Goal: Find contact information: Find contact information

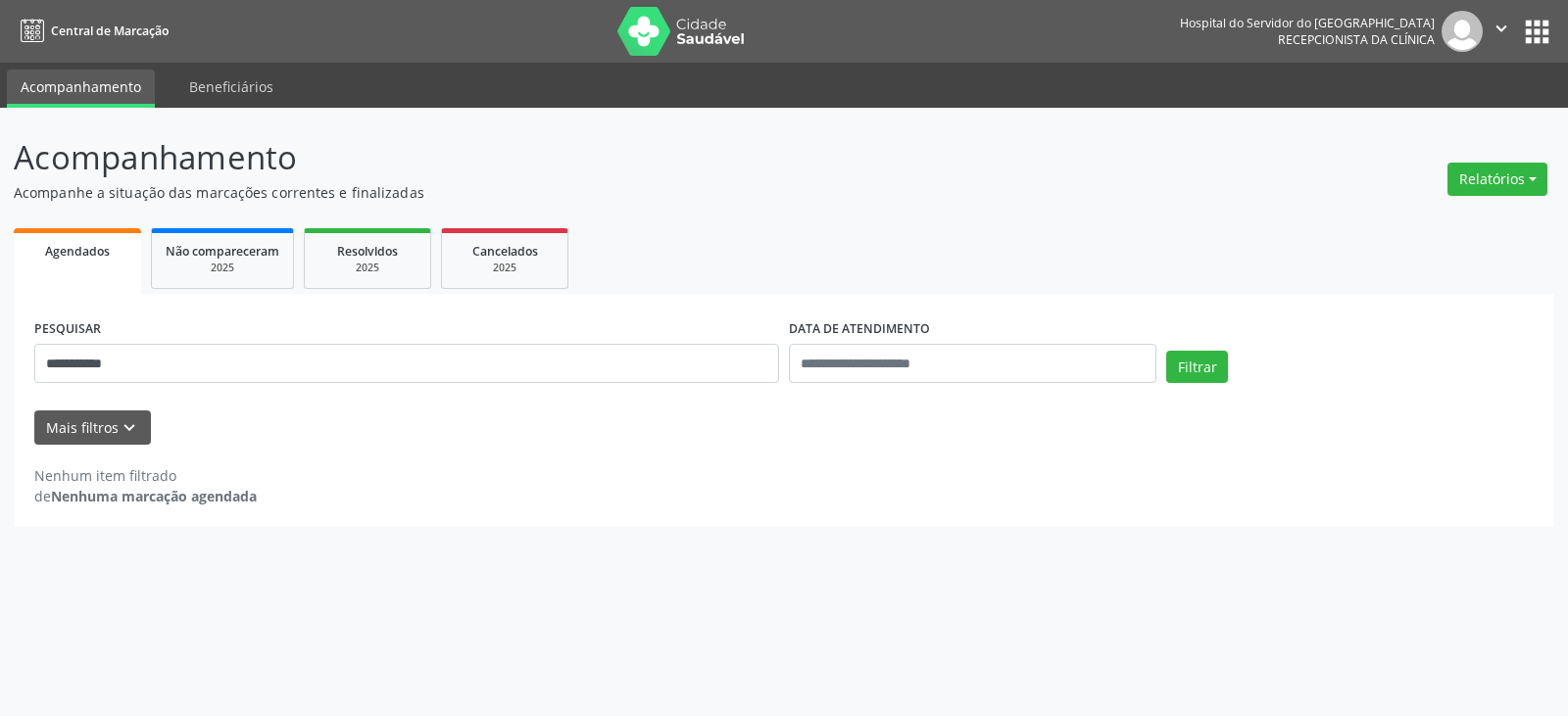
type input "**********"
click at [1166, 351] on button "Filtrar" at bounding box center [1197, 367] width 62 height 33
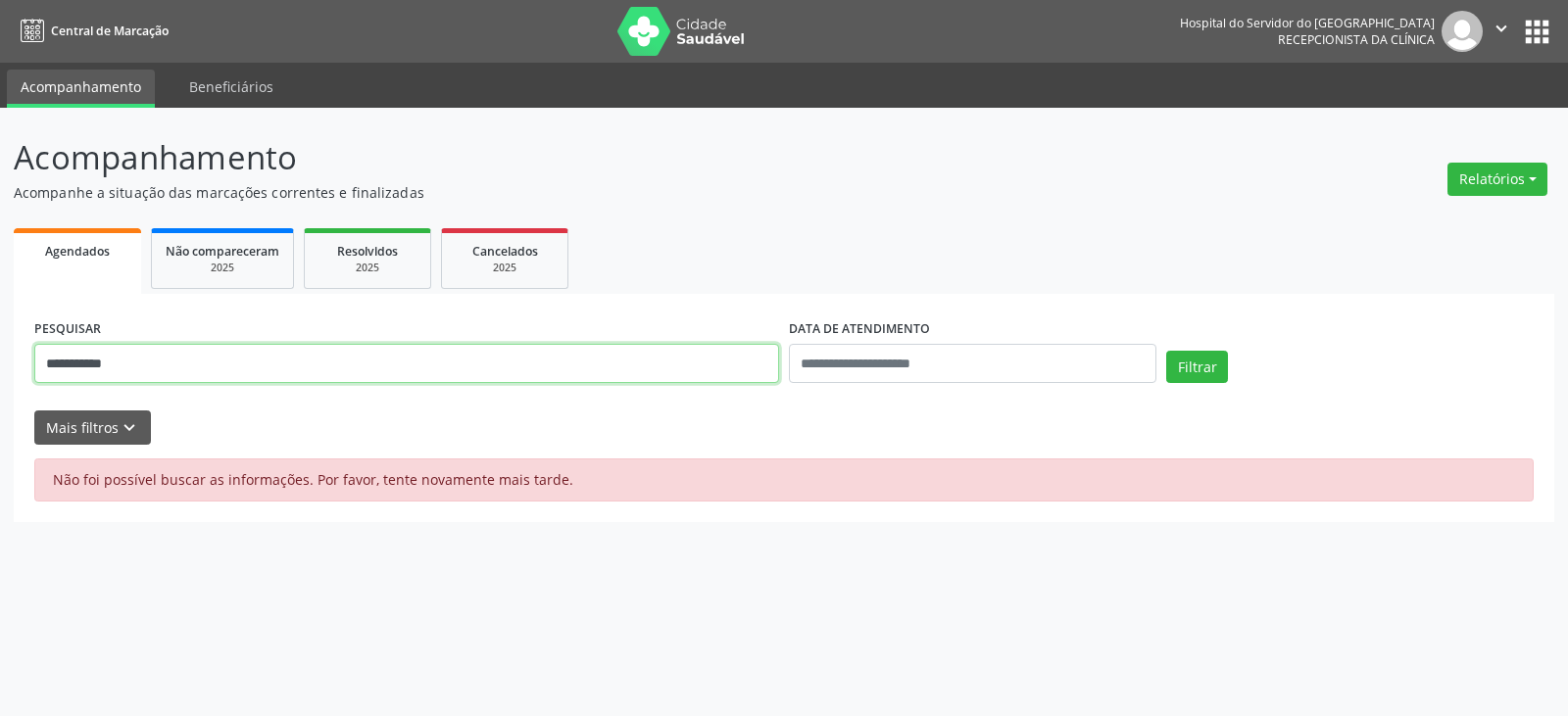
click at [348, 356] on input "**********" at bounding box center [407, 363] width 745 height 39
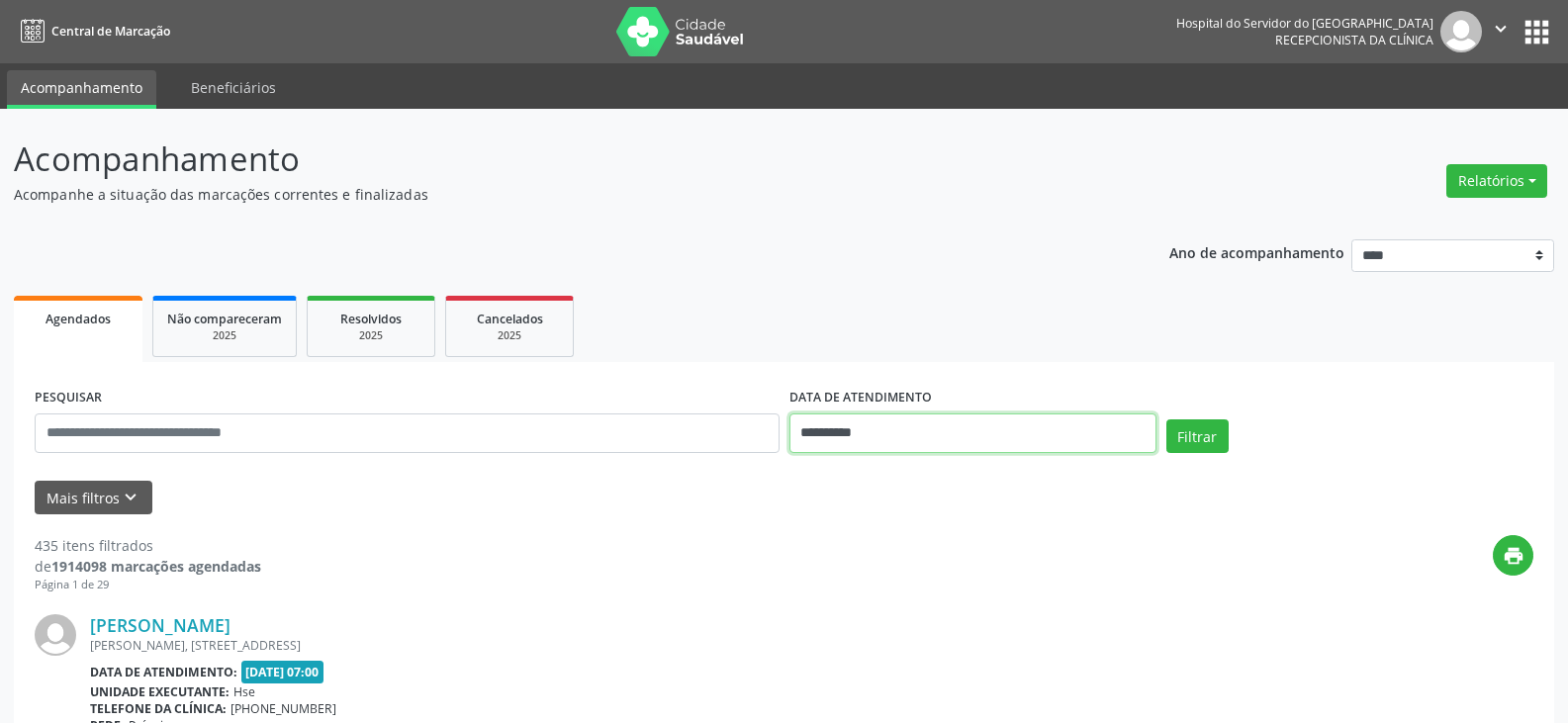
click at [811, 424] on input "**********" at bounding box center [973, 433] width 367 height 40
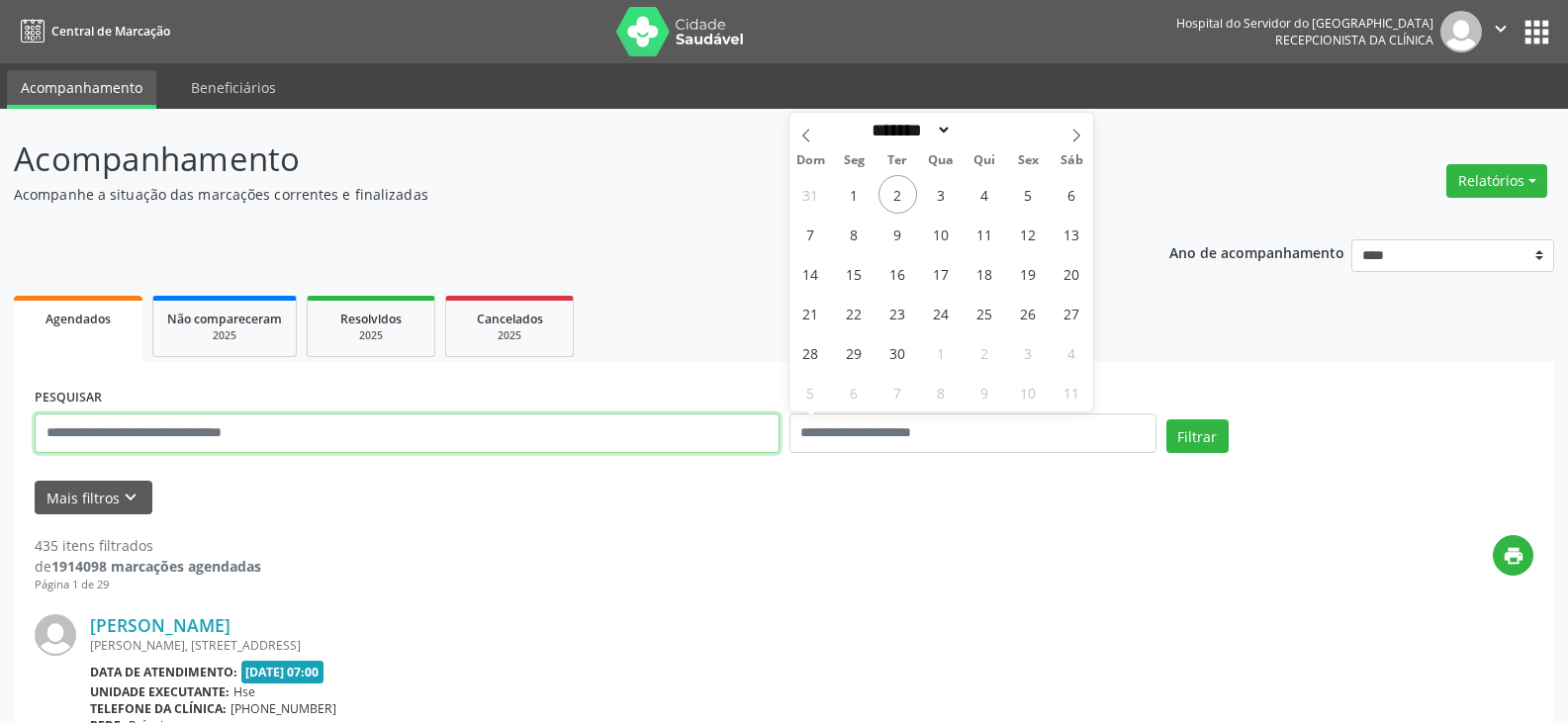
click at [559, 436] on input "text" at bounding box center [407, 433] width 745 height 40
click at [1166, 420] on button "Filtrar" at bounding box center [1197, 436] width 62 height 34
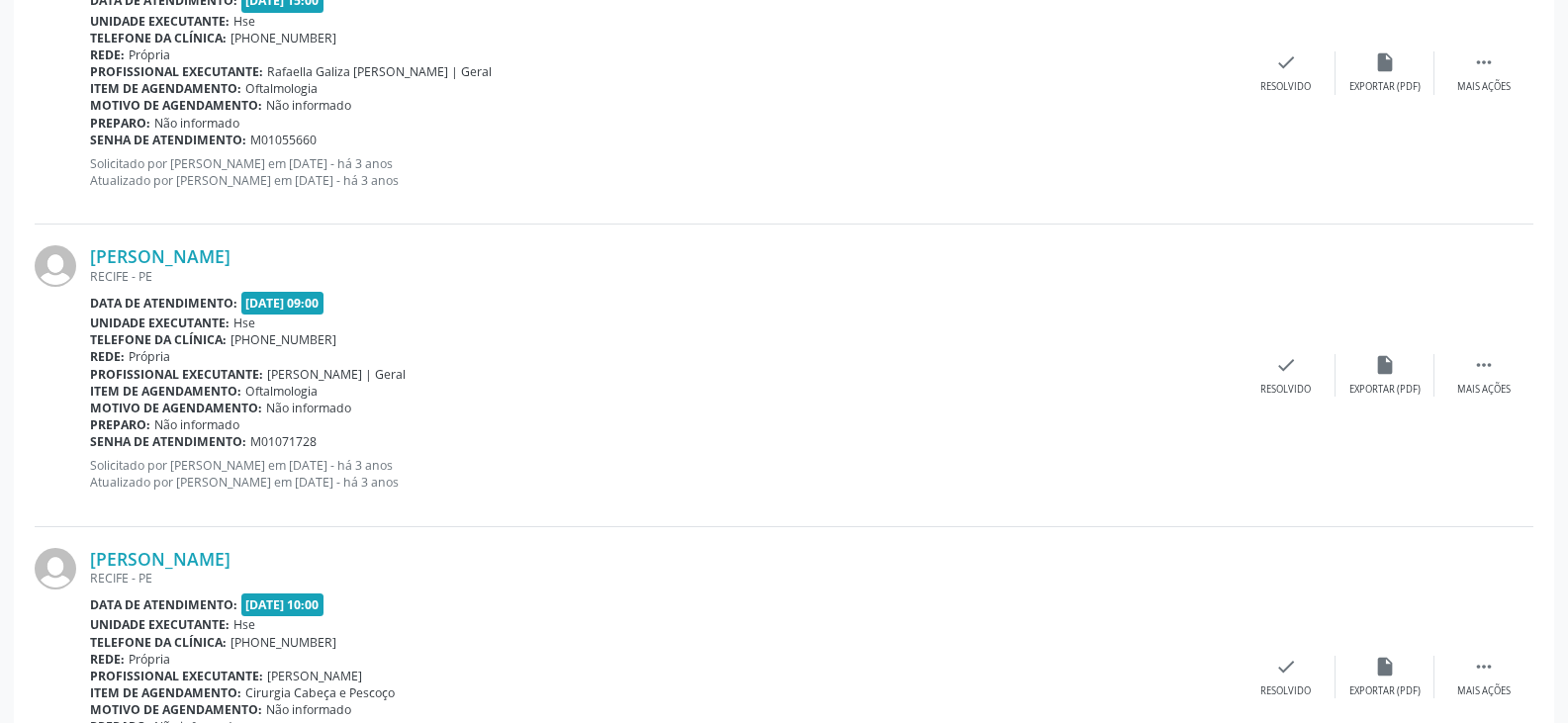
scroll to position [2305, 0]
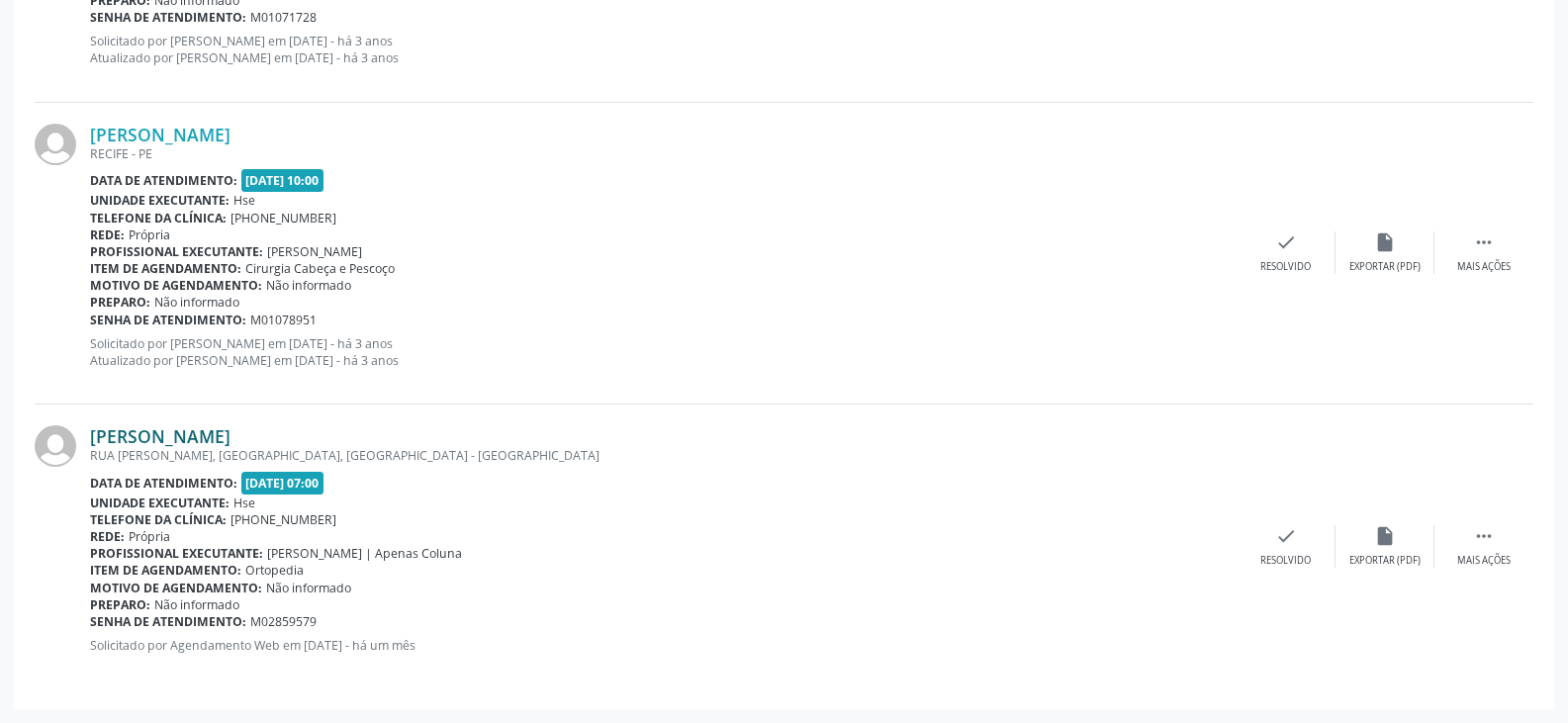
click at [230, 432] on link "Manoel Jose da Silva Filho" at bounding box center [161, 436] width 141 height 22
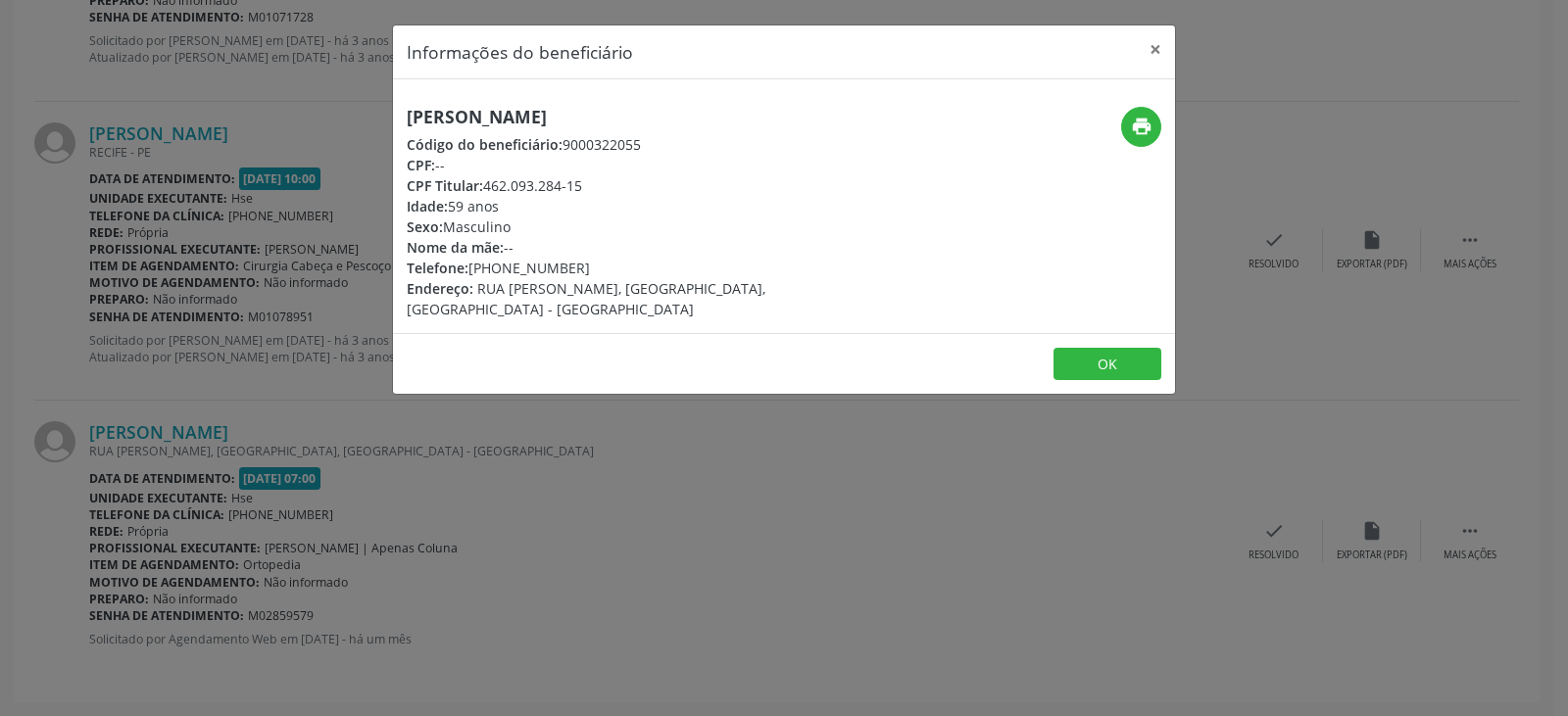
drag, startPoint x: 676, startPoint y: 107, endPoint x: 403, endPoint y: 109, distance: 273.0
click at [403, 109] on div "Manoel Jose da Silva Filho Código do beneficiário: 9000322055 CPF: -- CPF Titul…" at bounding box center [653, 213] width 522 height 212
copy h5 "Manoel Jose da Silva Filho"
drag, startPoint x: 588, startPoint y: 266, endPoint x: 496, endPoint y: 264, distance: 92.0
click at [496, 264] on div "Telefone: (81) 98517-2477" at bounding box center [653, 267] width 494 height 21
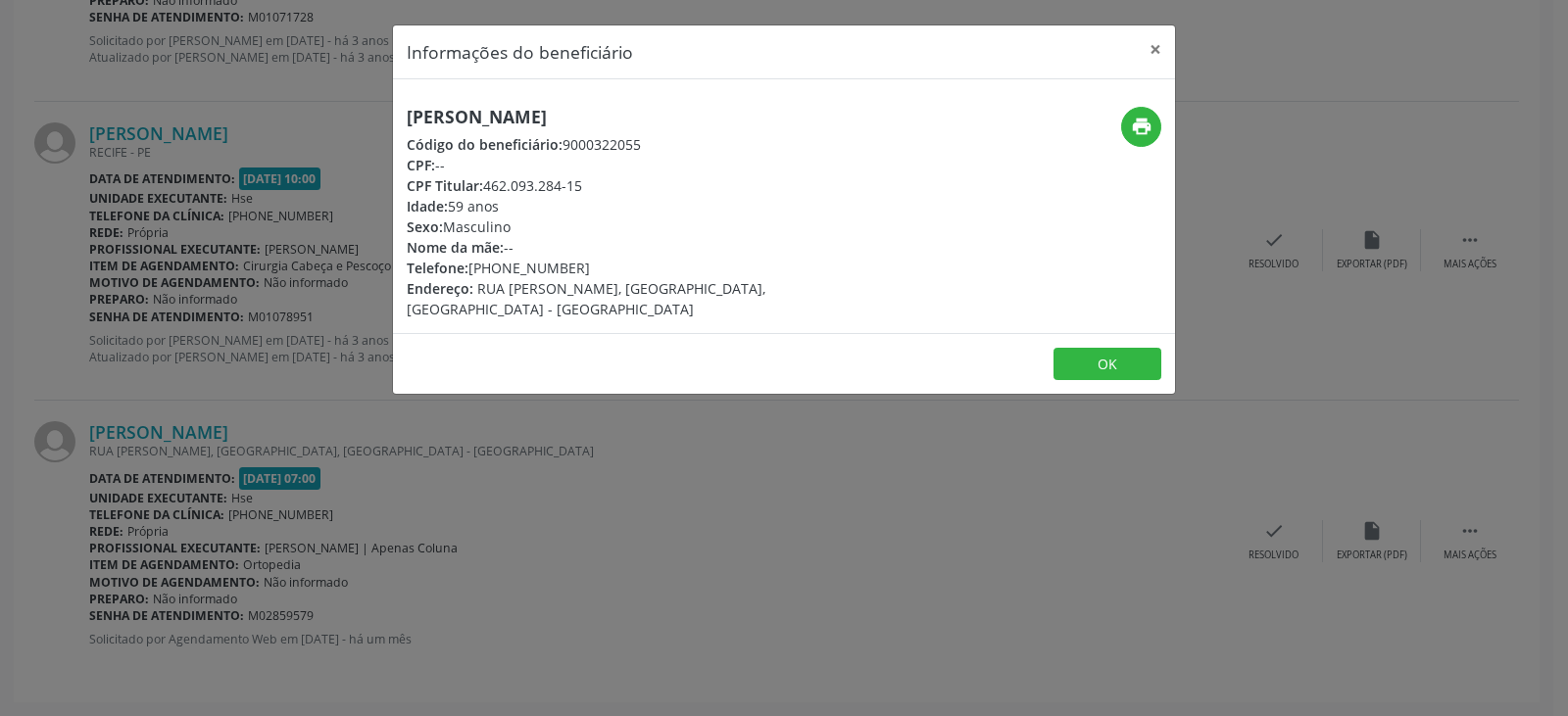
copy div "98517-2477"
click at [1122, 118] on div "print" at bounding box center [1044, 127] width 233 height 40
click at [1146, 122] on icon "print" at bounding box center [1142, 127] width 22 height 22
drag, startPoint x: 597, startPoint y: 189, endPoint x: 487, endPoint y: 174, distance: 111.0
click at [487, 174] on div "Manoel Jose da Silva Filho Código do beneficiário: 9000322055 CPF: -- CPF Titul…" at bounding box center [653, 213] width 494 height 212
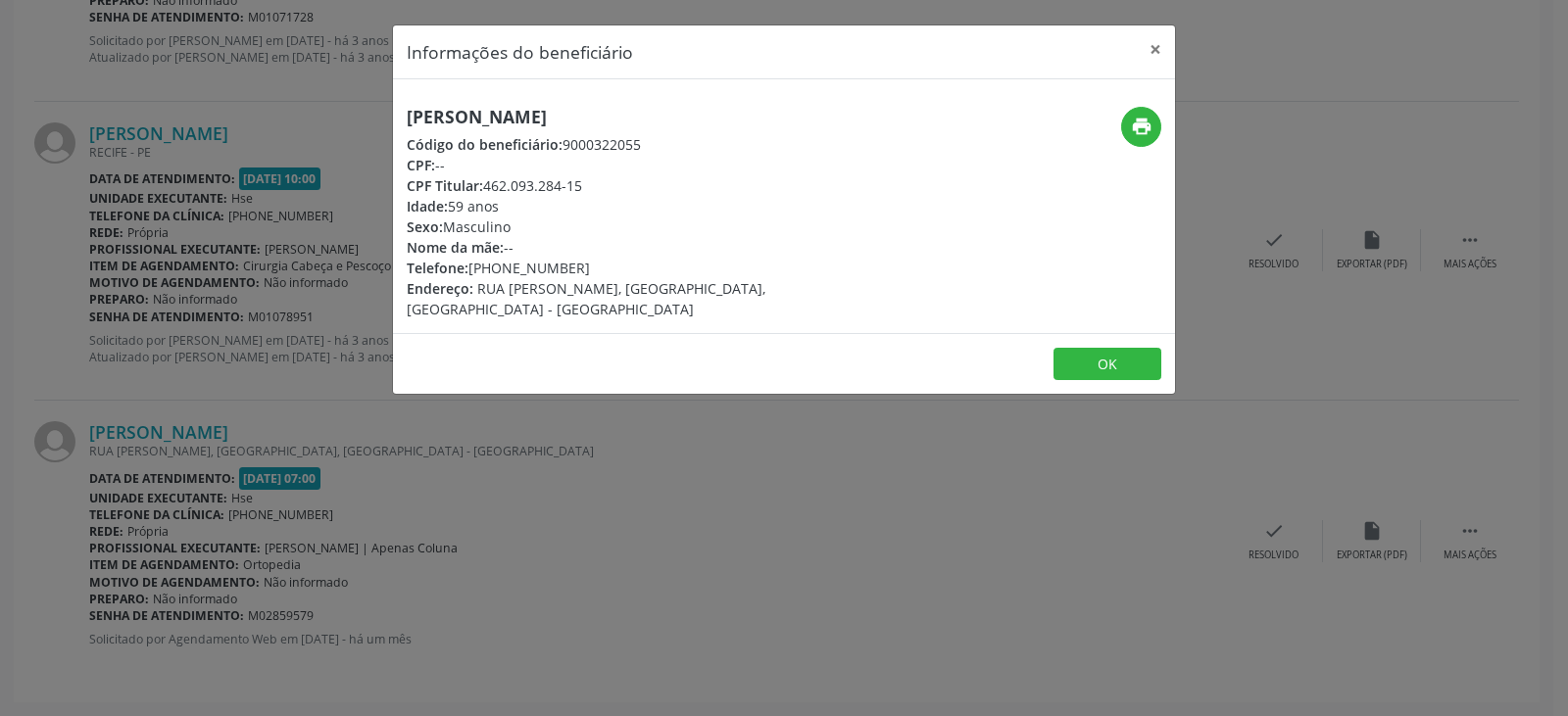
drag, startPoint x: 526, startPoint y: 187, endPoint x: 571, endPoint y: 186, distance: 45.0
click at [528, 187] on div "CPF Titular: 462.093.284-15" at bounding box center [653, 186] width 494 height 21
click at [604, 182] on div "CPF Titular: 462.093.284-15" at bounding box center [653, 186] width 494 height 21
click at [485, 177] on div "CPF Titular: 462.093.284-15" at bounding box center [653, 186] width 494 height 21
drag, startPoint x: 491, startPoint y: 184, endPoint x: 542, endPoint y: 185, distance: 51.0
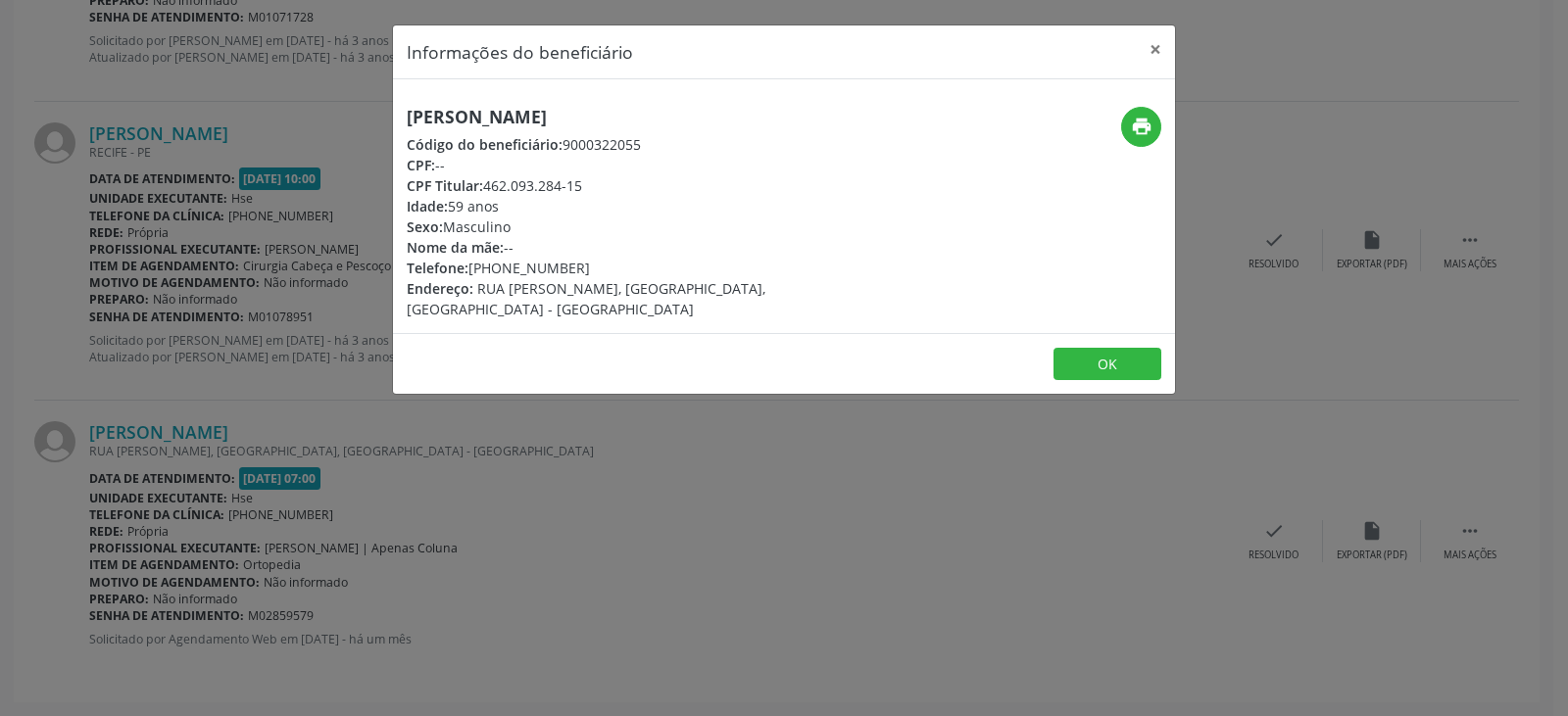
click at [539, 185] on div "CPF Titular: 462.093.284-15" at bounding box center [653, 186] width 494 height 21
drag, startPoint x: 584, startPoint y: 186, endPoint x: 486, endPoint y: 181, distance: 98.1
click at [486, 181] on div "CPF Titular: 462.093.284-15" at bounding box center [653, 186] width 494 height 21
copy div "462.093.284-15"
click at [1140, 126] on icon "print" at bounding box center [1142, 127] width 22 height 22
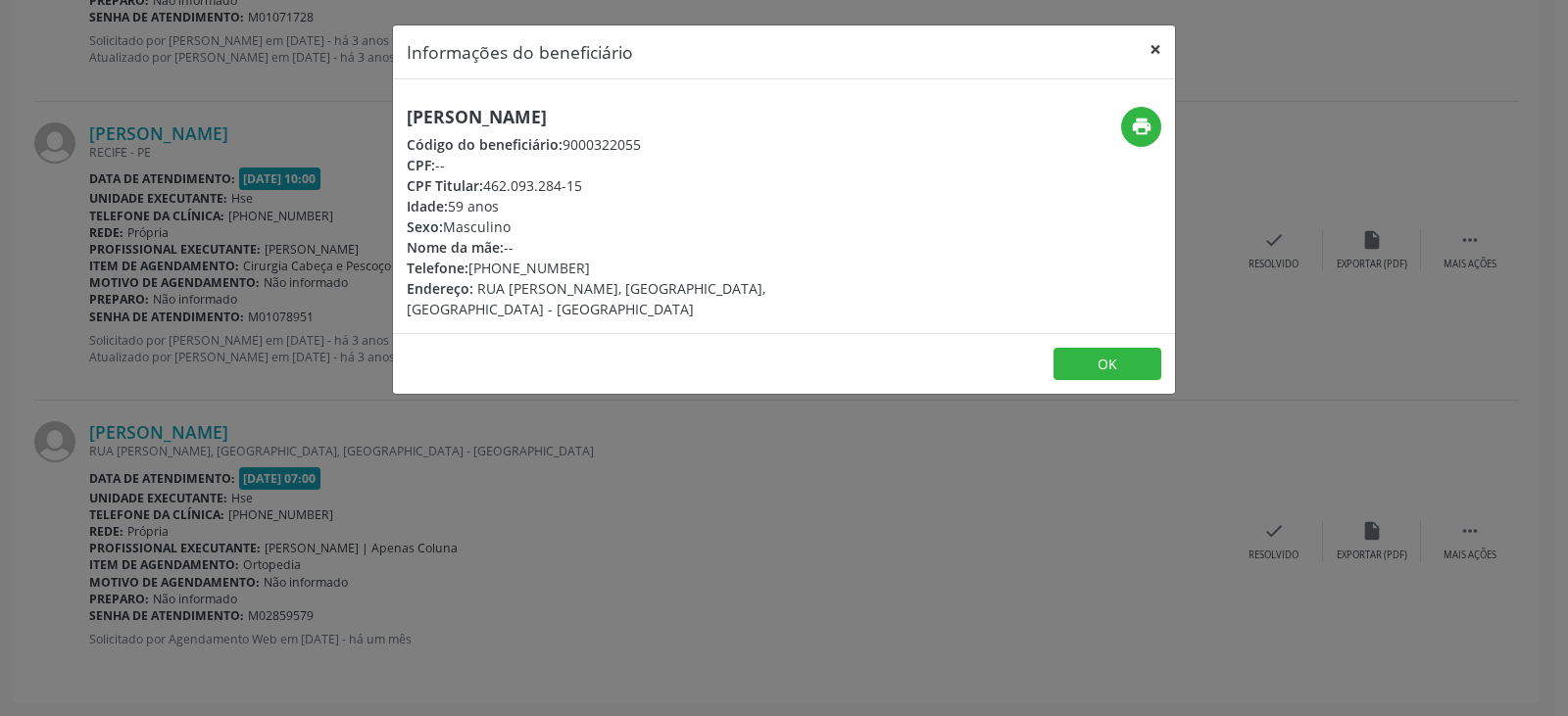
click at [1138, 47] on button "×" at bounding box center [1155, 49] width 39 height 48
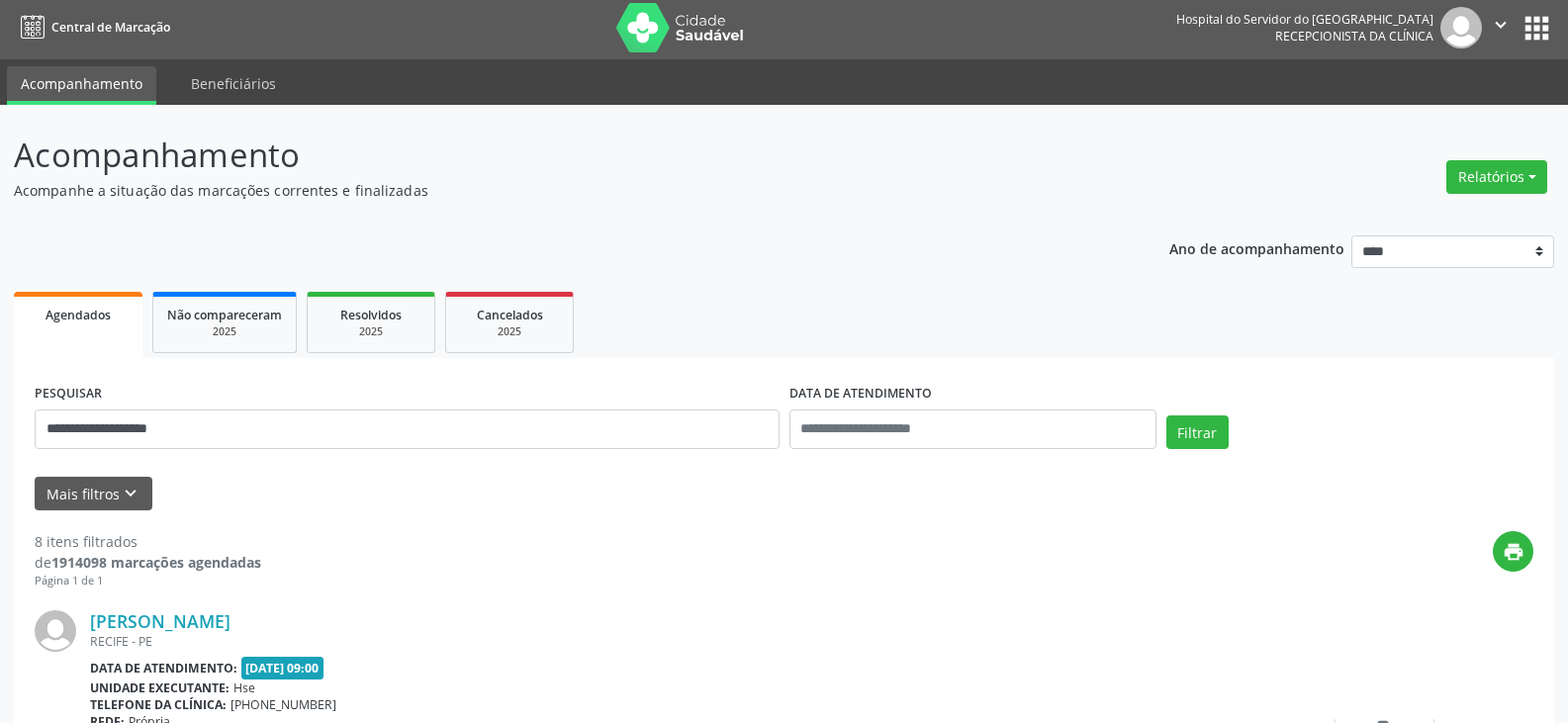
scroll to position [0, 0]
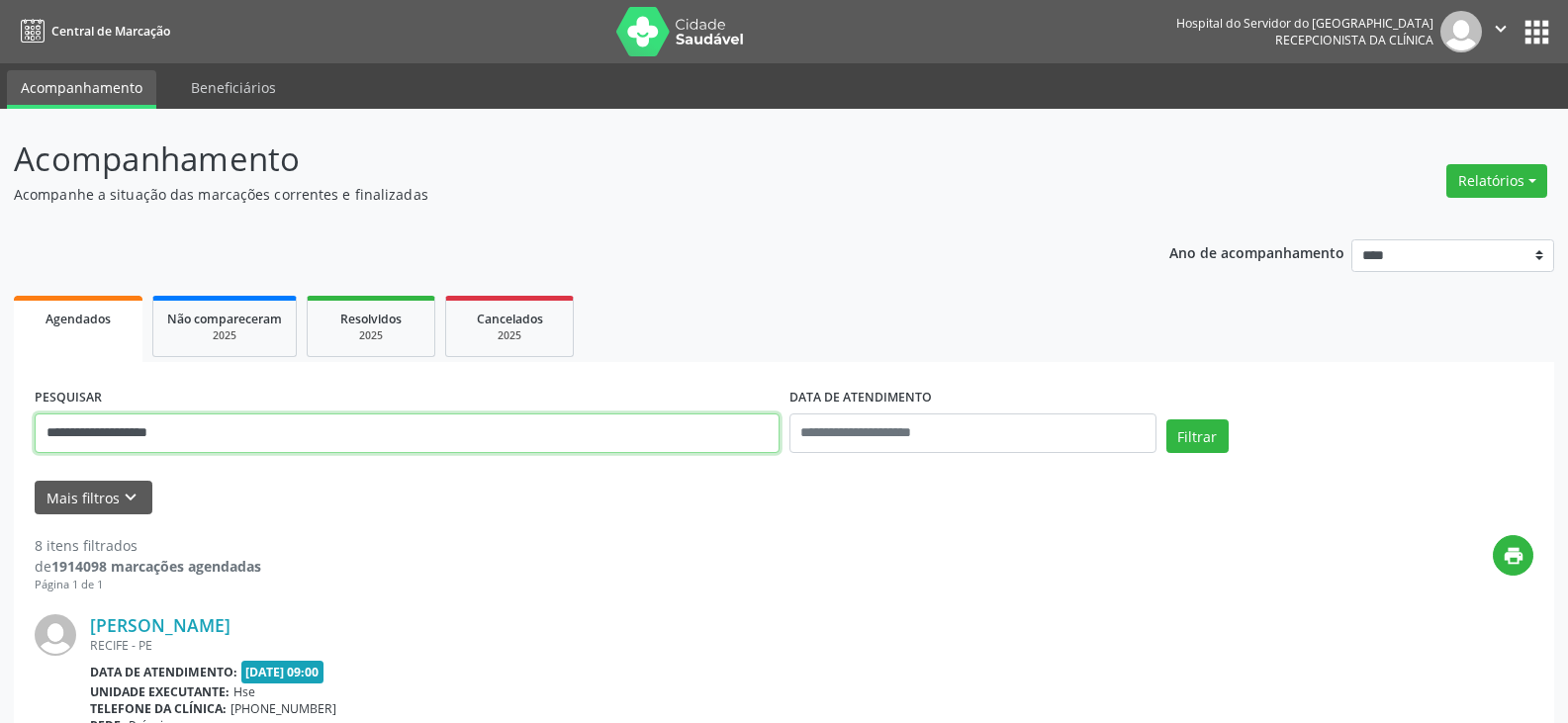
drag, startPoint x: 137, startPoint y: 437, endPoint x: 0, endPoint y: 430, distance: 137.2
paste input "text"
type input "**********"
click at [1166, 420] on button "Filtrar" at bounding box center [1197, 436] width 62 height 34
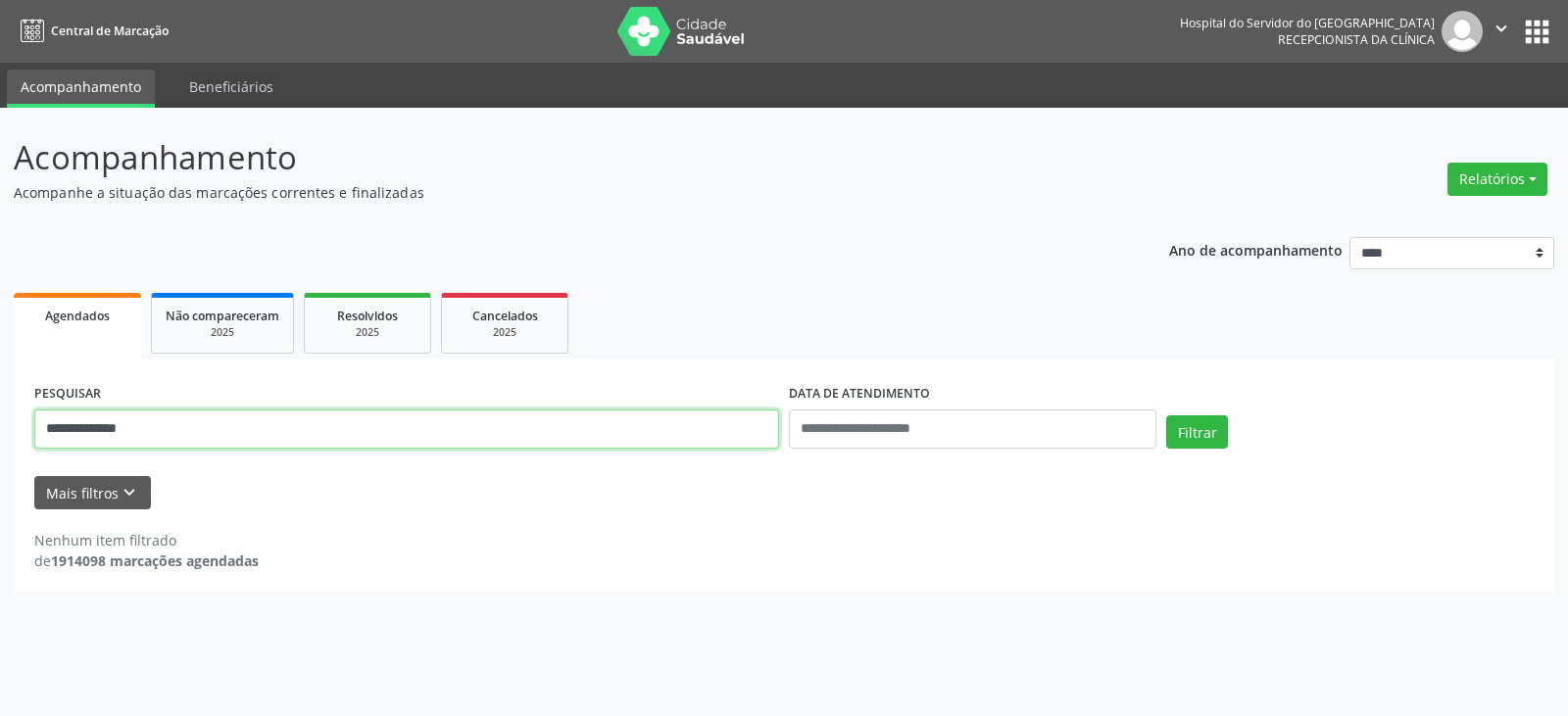
click at [392, 432] on input "**********" at bounding box center [407, 429] width 745 height 39
click at [1166, 415] on button "Filtrar" at bounding box center [1197, 432] width 62 height 33
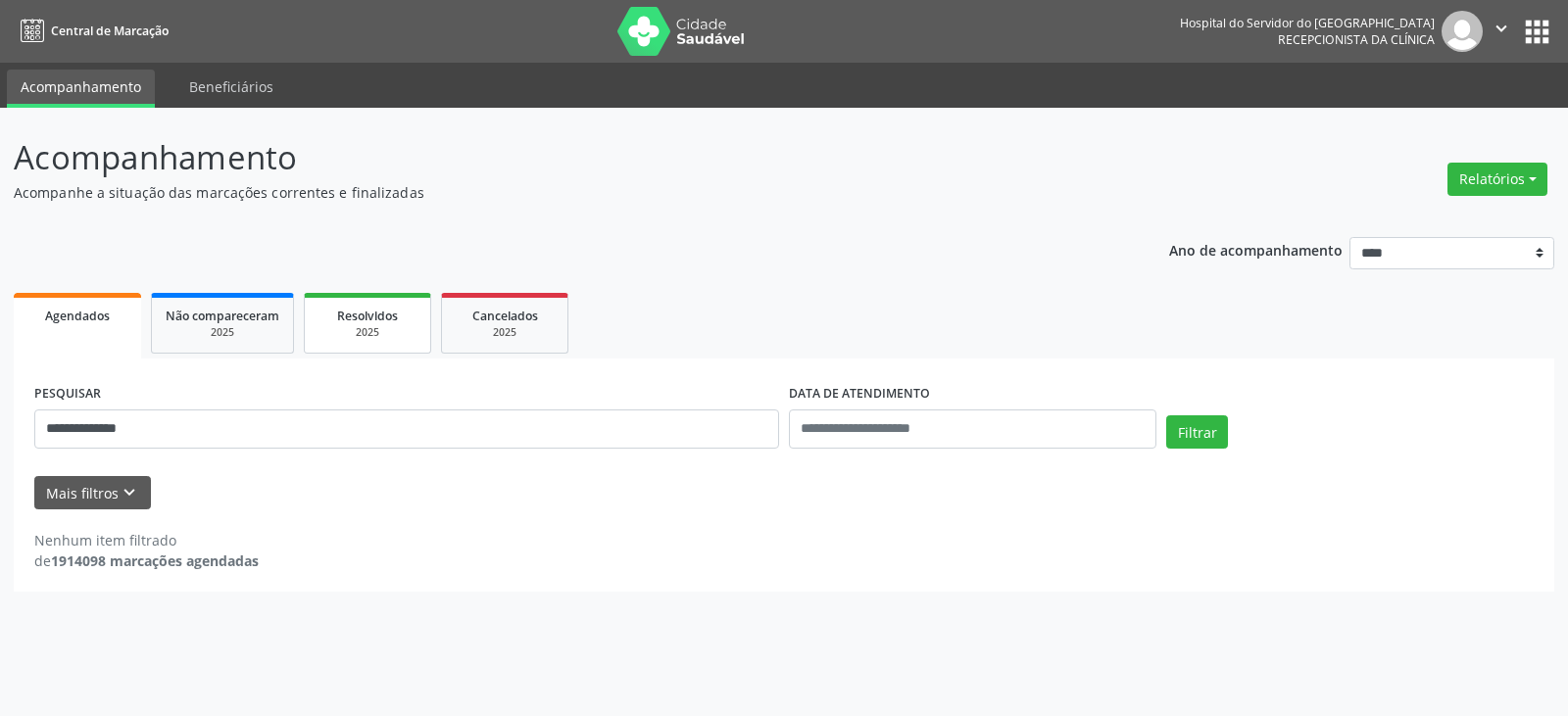
click at [388, 322] on span "Resolvidos" at bounding box center [367, 315] width 61 height 17
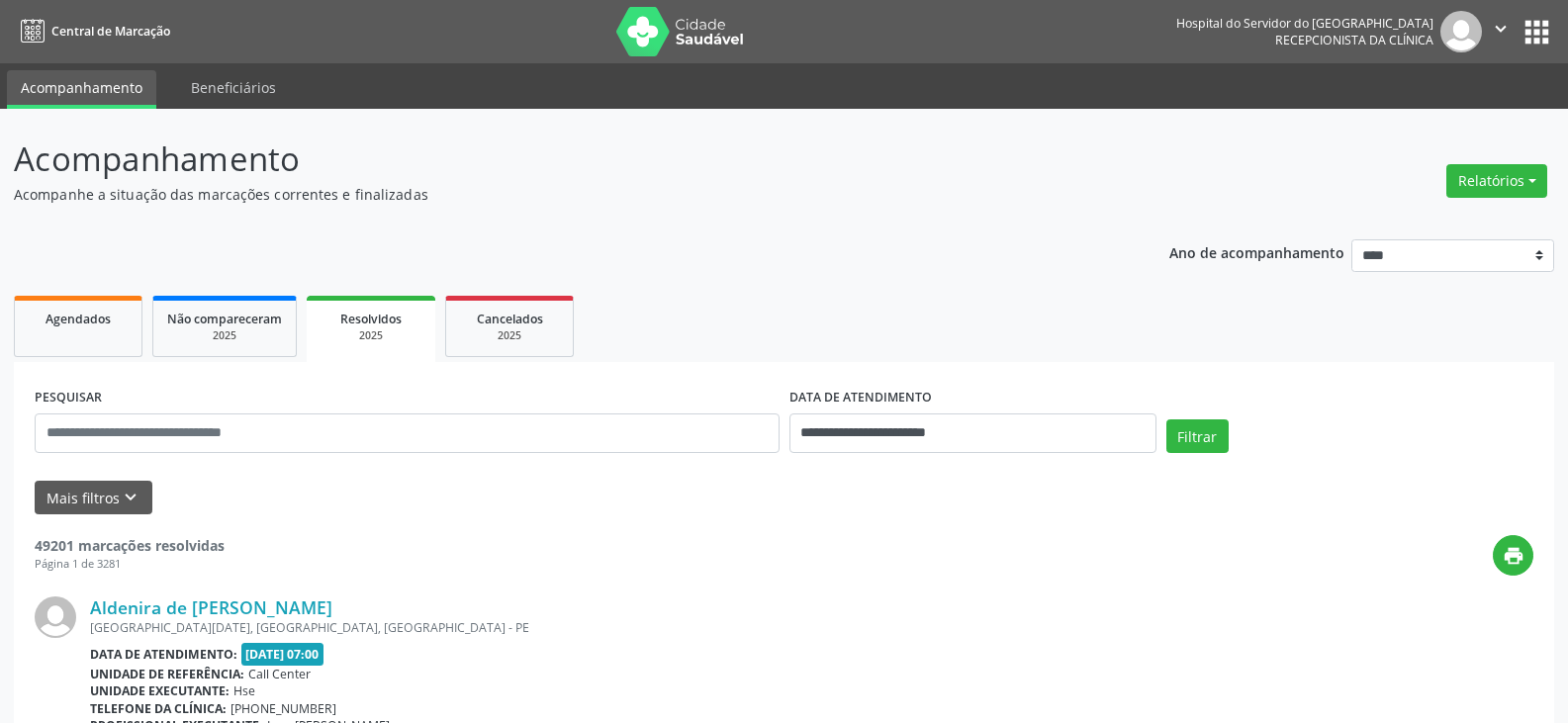
drag, startPoint x: 390, startPoint y: 456, endPoint x: 381, endPoint y: 443, distance: 15.8
click at [386, 453] on div "PESQUISAR" at bounding box center [407, 424] width 755 height 84
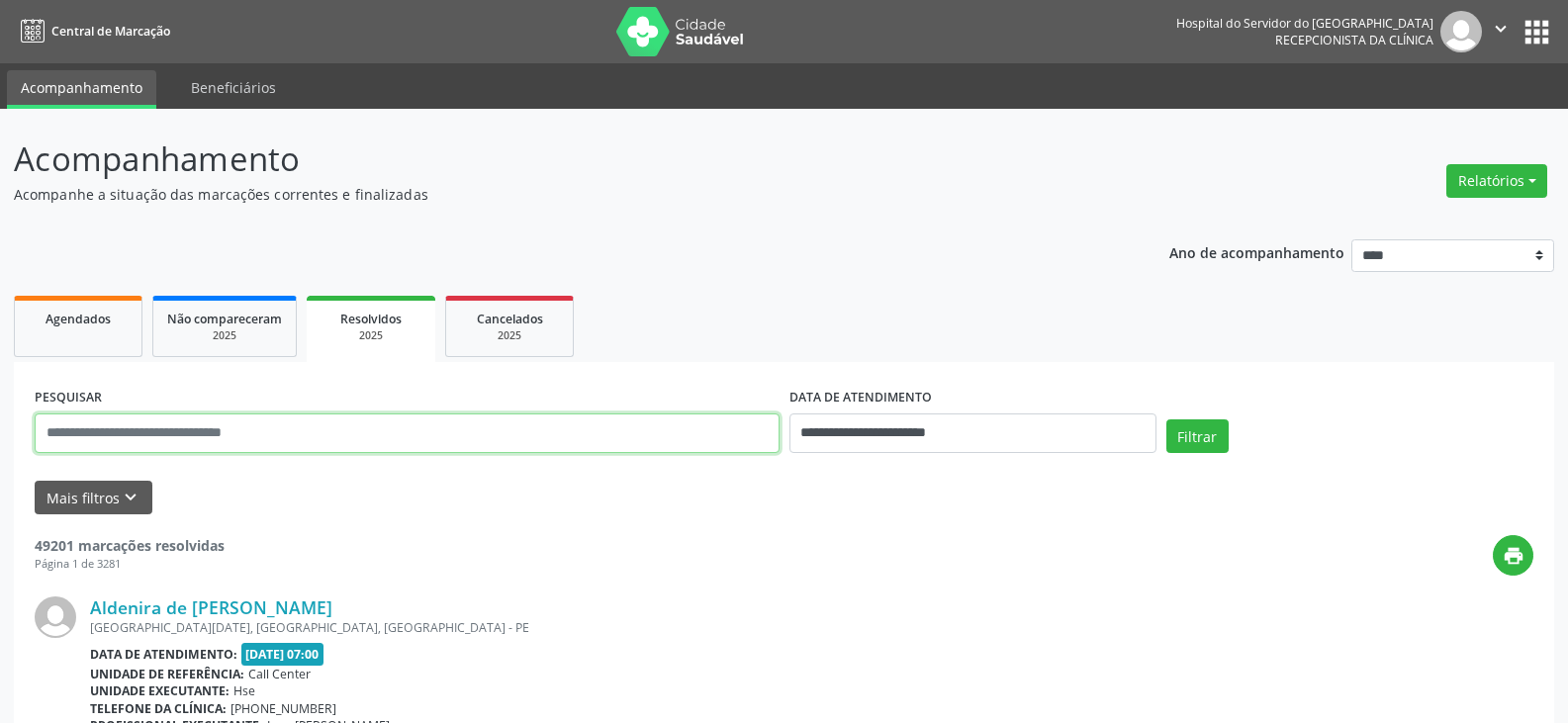
click at [378, 430] on input "text" at bounding box center [407, 433] width 745 height 40
paste input "**********"
type input "**********"
click at [1166, 420] on button "Filtrar" at bounding box center [1197, 436] width 62 height 34
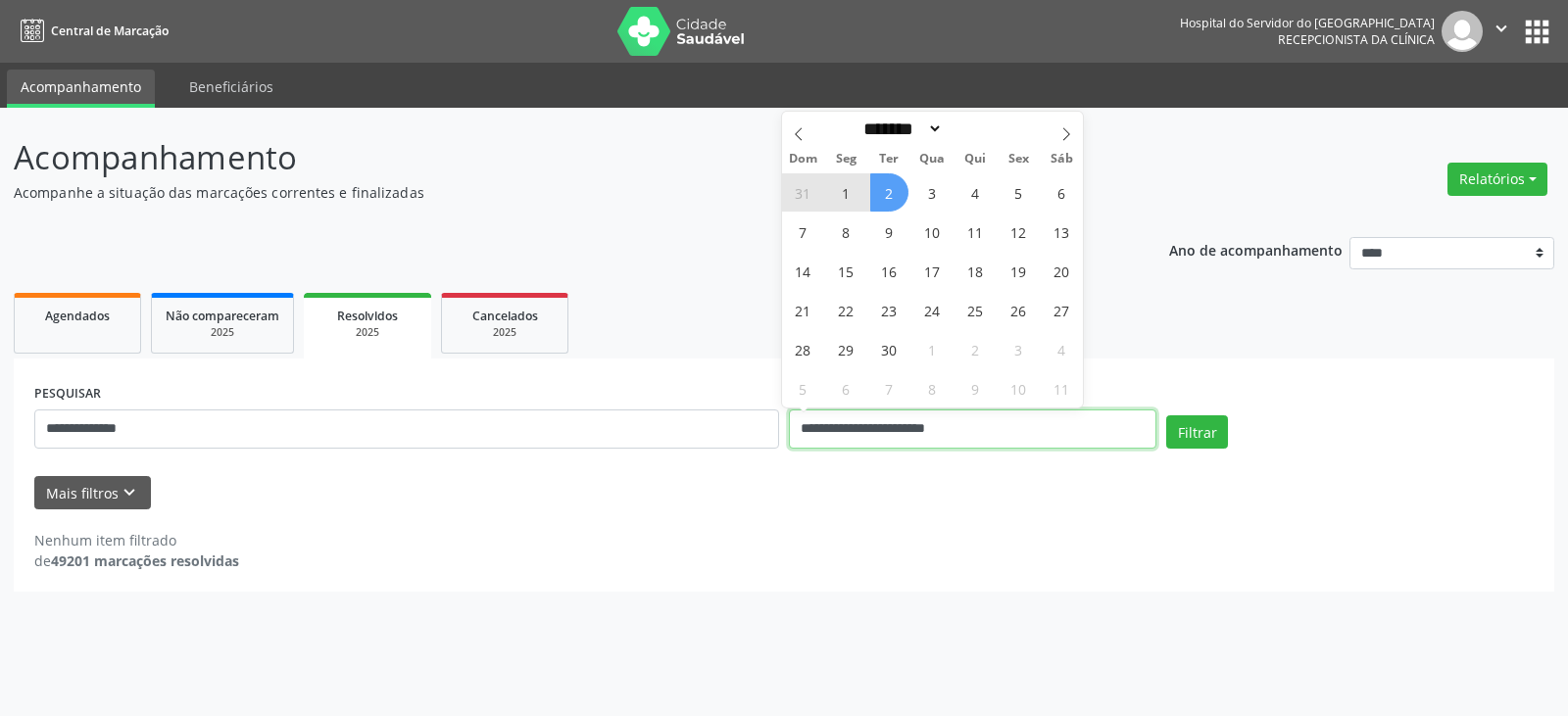
click at [904, 423] on input "**********" at bounding box center [973, 429] width 367 height 39
select select "*"
click at [1166, 415] on button "Filtrar" at bounding box center [1197, 432] width 62 height 33
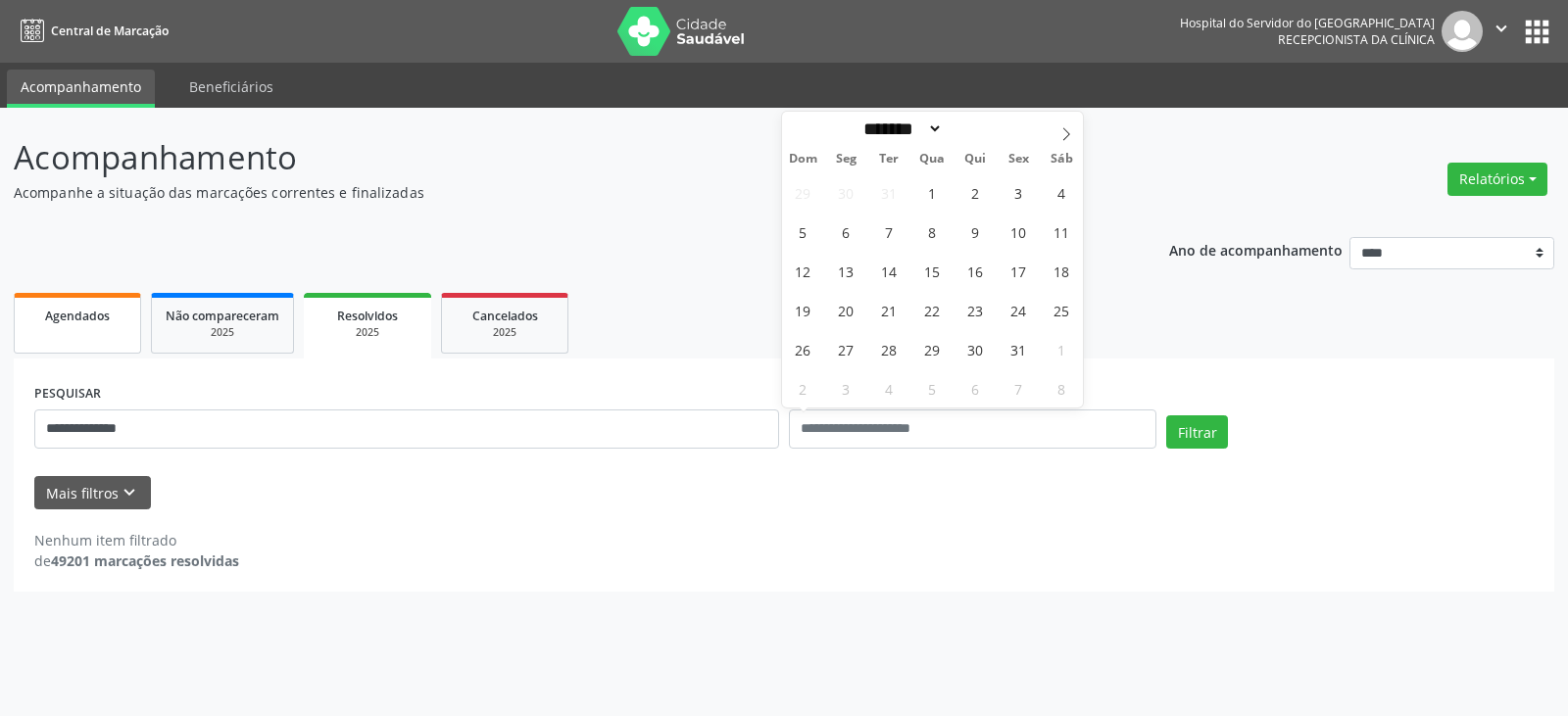
click at [126, 316] on link "Agendados" at bounding box center [78, 323] width 128 height 61
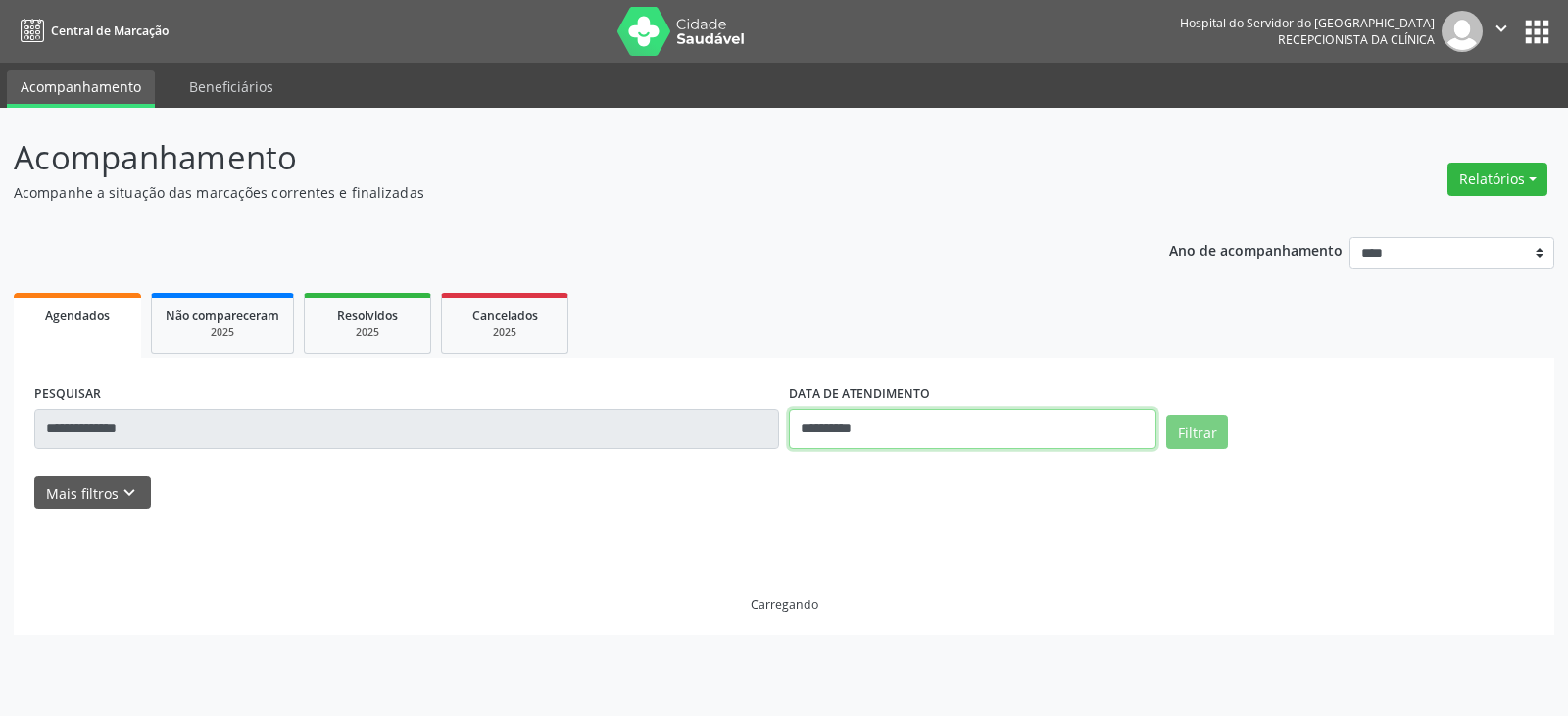
click at [917, 427] on input "**********" at bounding box center [973, 429] width 367 height 39
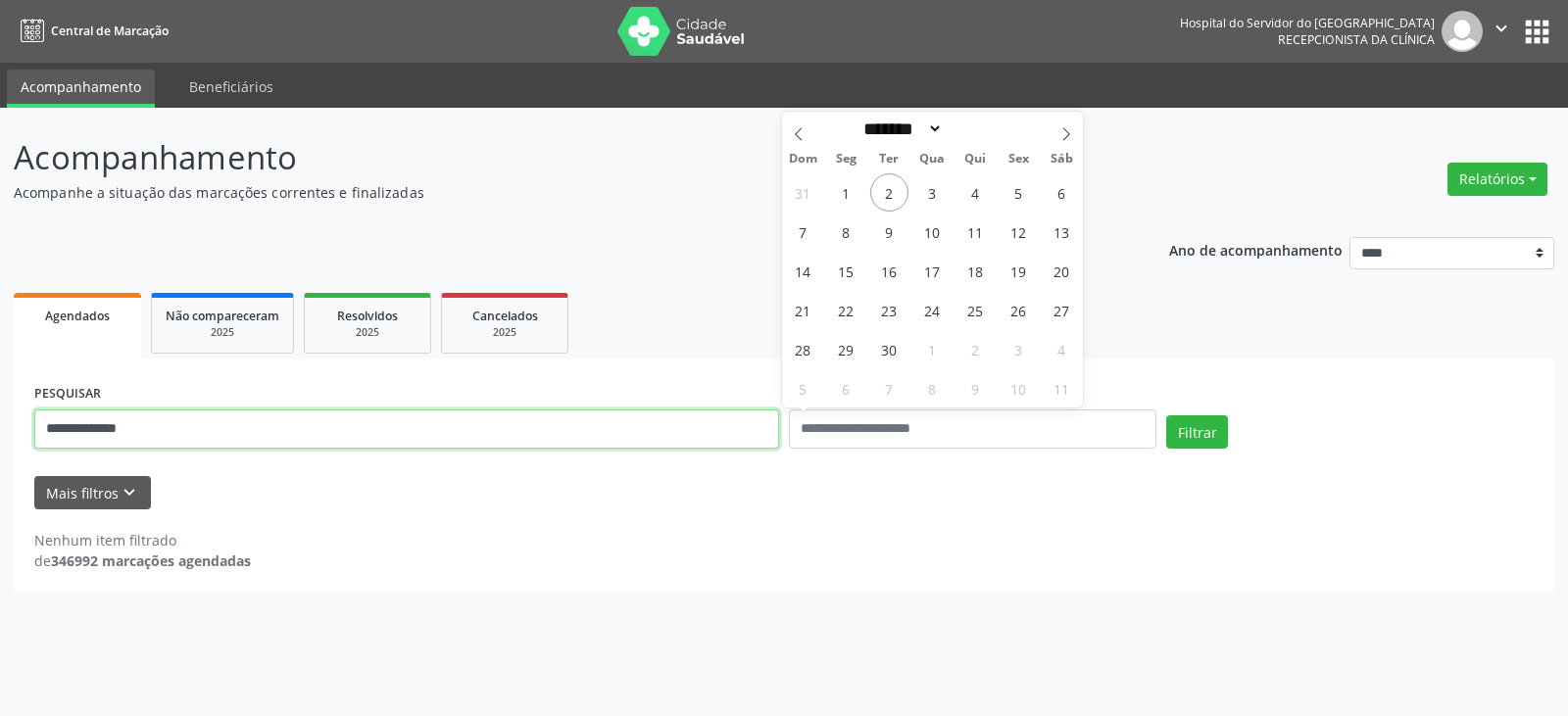
click at [574, 420] on input "**********" at bounding box center [407, 429] width 745 height 39
click at [577, 427] on input "**********" at bounding box center [407, 429] width 745 height 39
click at [576, 425] on input "**********" at bounding box center [407, 429] width 745 height 39
click at [576, 422] on input "**********" at bounding box center [407, 429] width 745 height 39
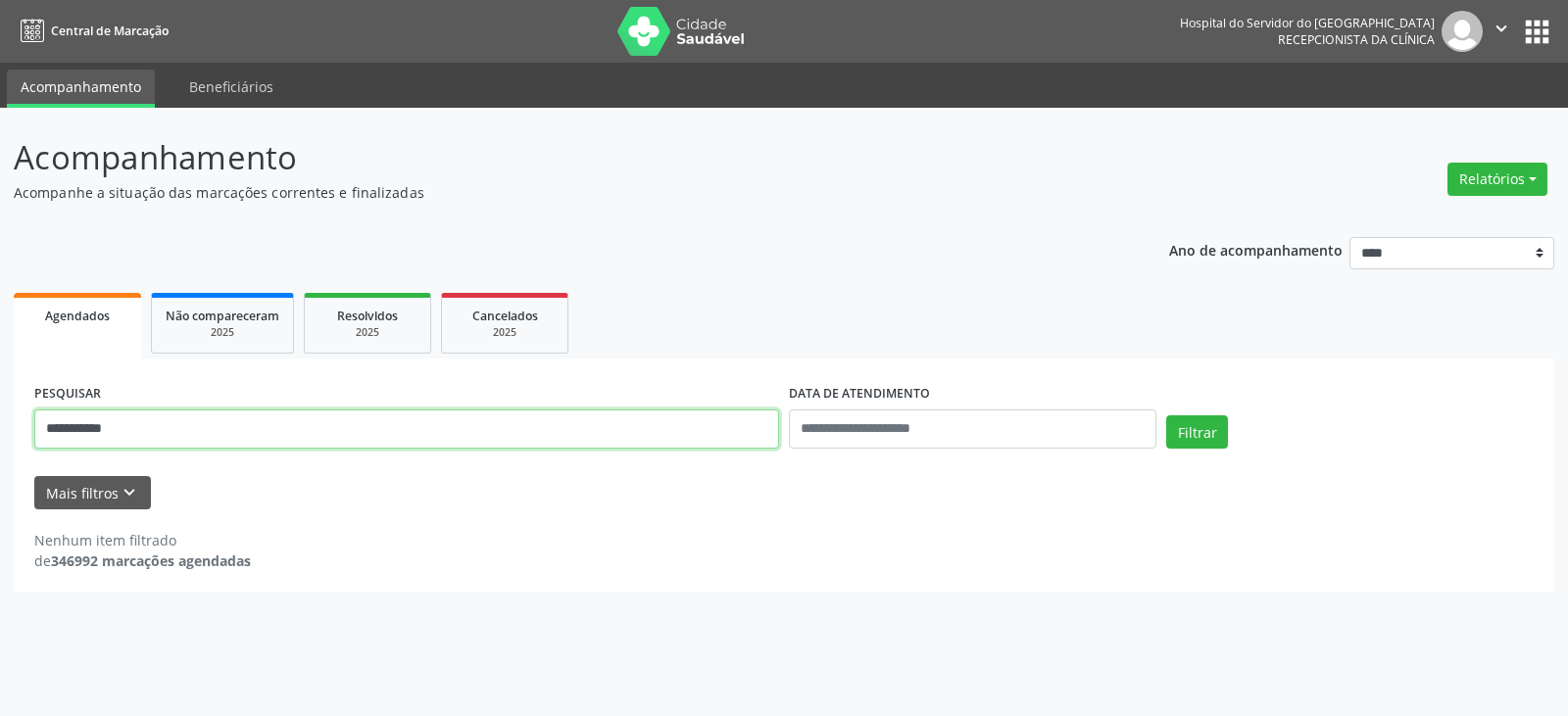
click at [566, 410] on input "**********" at bounding box center [407, 429] width 745 height 39
type input "*"
click at [1166, 415] on button "Filtrar" at bounding box center [1197, 432] width 62 height 33
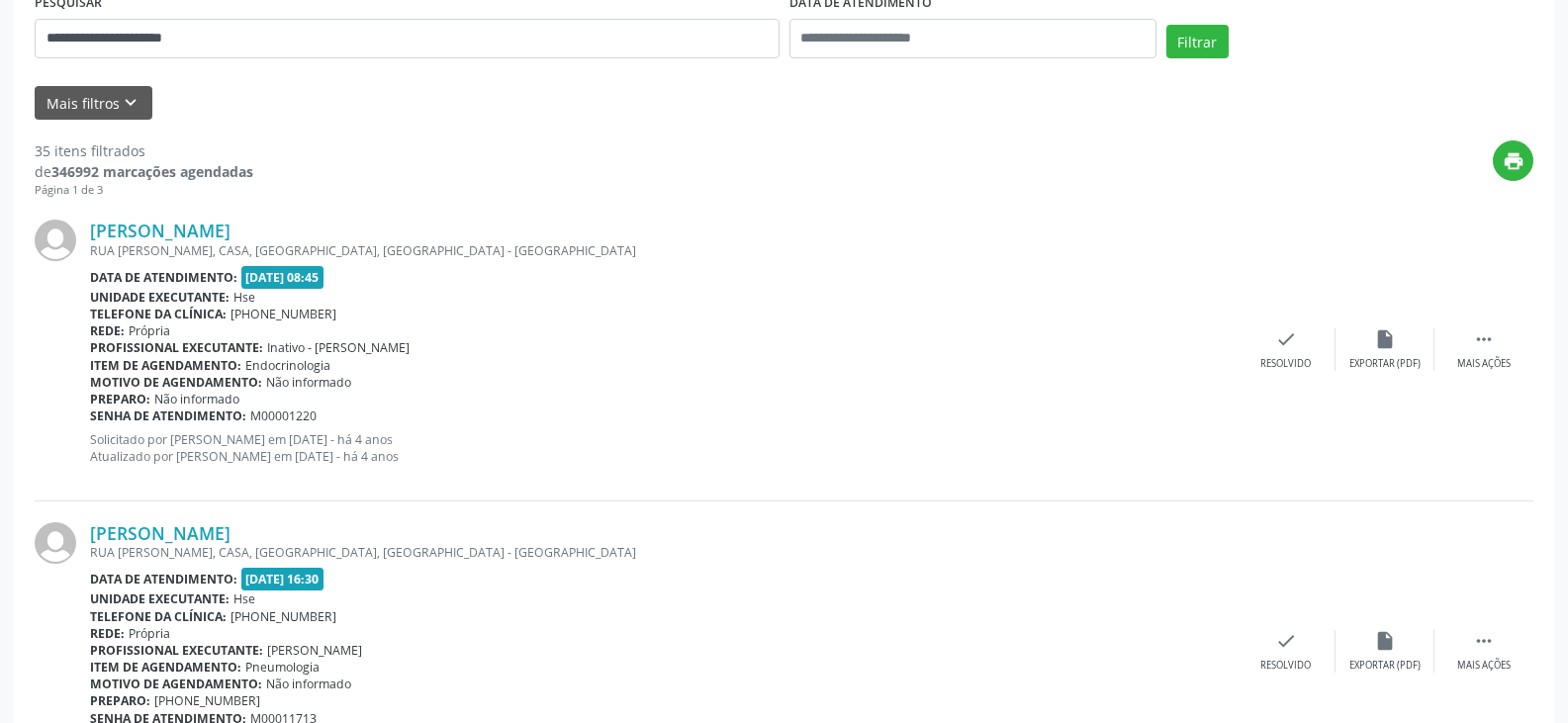
scroll to position [396, 0]
click at [230, 223] on link "Maria Jose de Carvalho" at bounding box center [161, 229] width 141 height 22
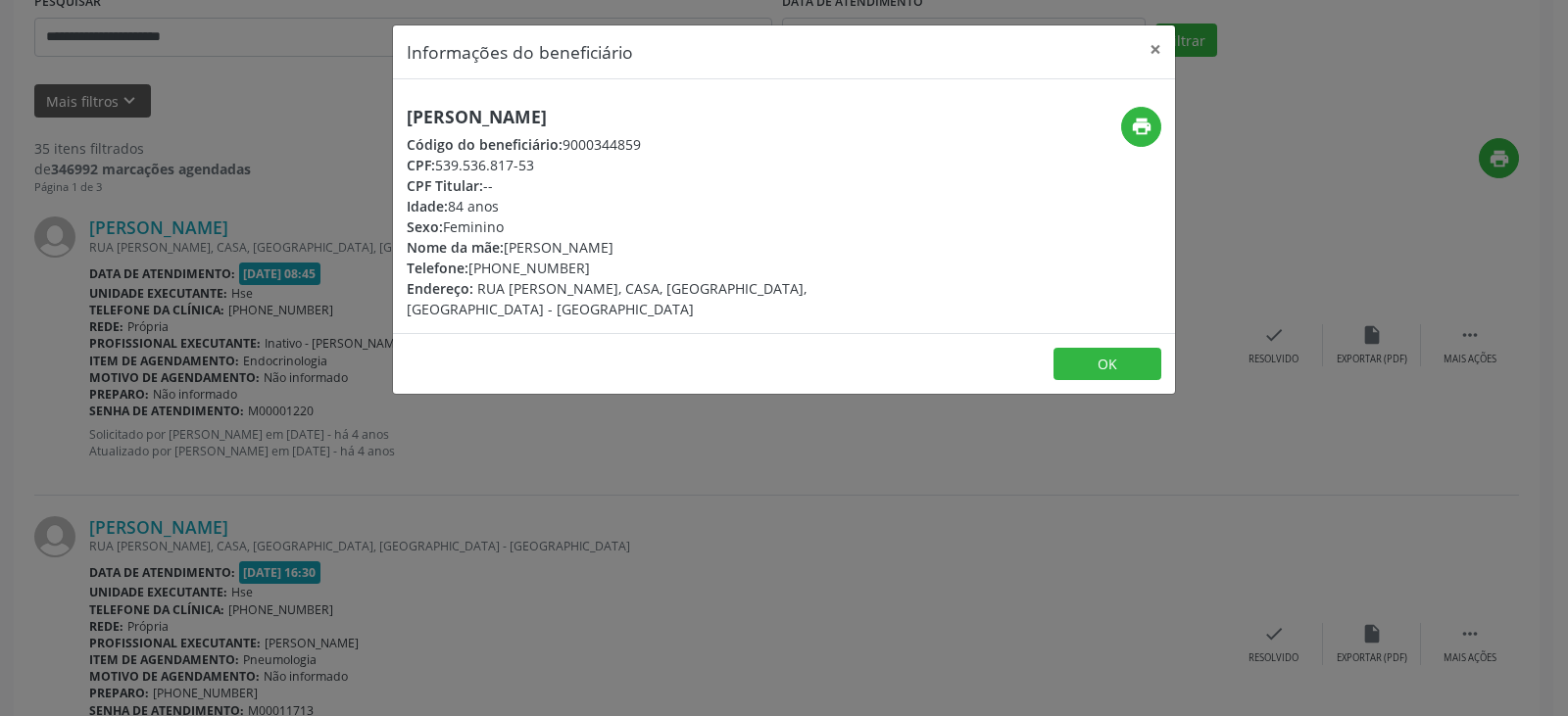
drag, startPoint x: 645, startPoint y: 121, endPoint x: 287, endPoint y: 111, distance: 358.1
click at [287, 111] on div "Informações do beneficiário × Maria Jose de Carvalho Código do beneficiário: 90…" at bounding box center [784, 358] width 1568 height 716
copy h5 "Maria Jose de Carvalho"
click at [1121, 128] on button "print" at bounding box center [1141, 127] width 40 height 40
drag, startPoint x: 601, startPoint y: 269, endPoint x: 497, endPoint y: 265, distance: 104.1
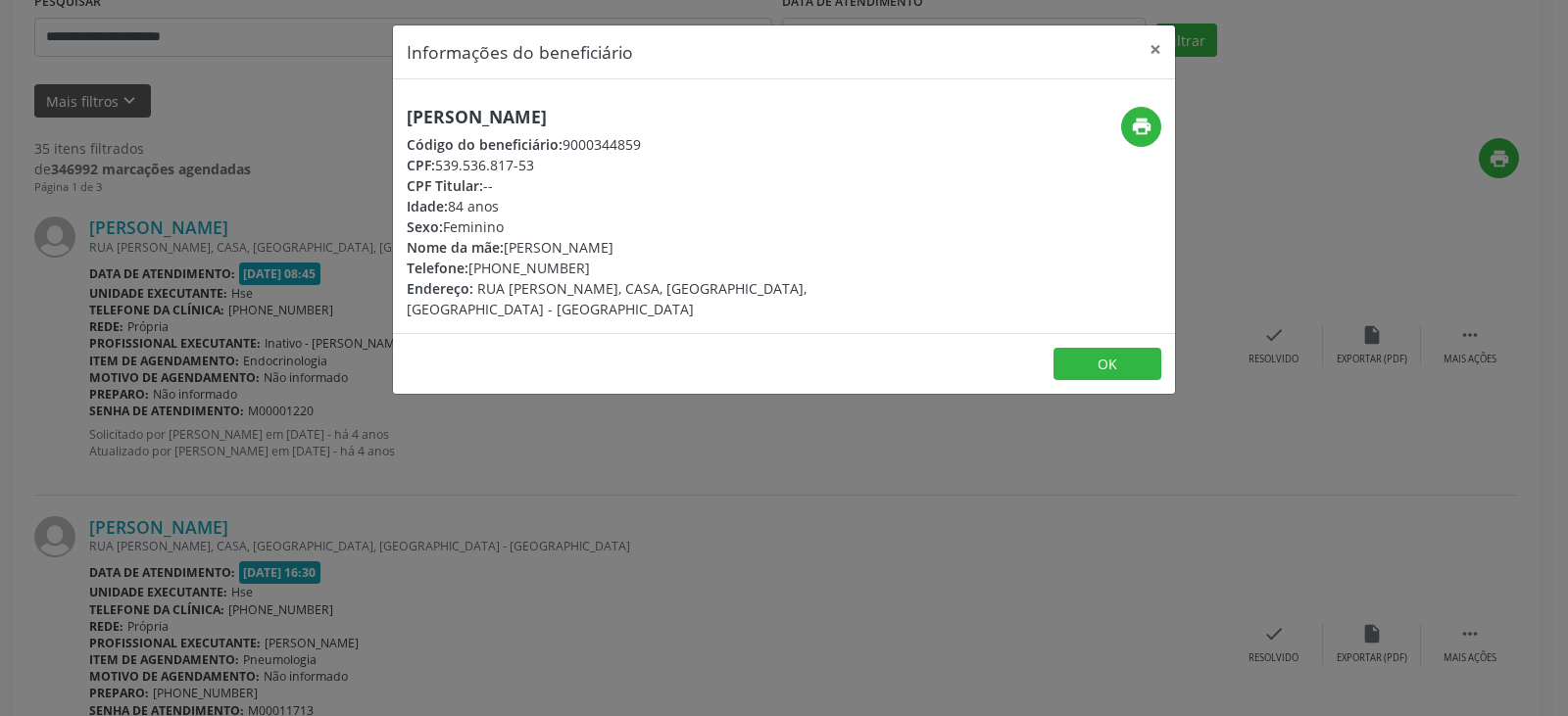
click at [497, 265] on div "Telefone: (81) 99736-2156" at bounding box center [653, 267] width 494 height 21
copy div "99736-2156"
click at [1158, 49] on button "×" at bounding box center [1155, 49] width 39 height 48
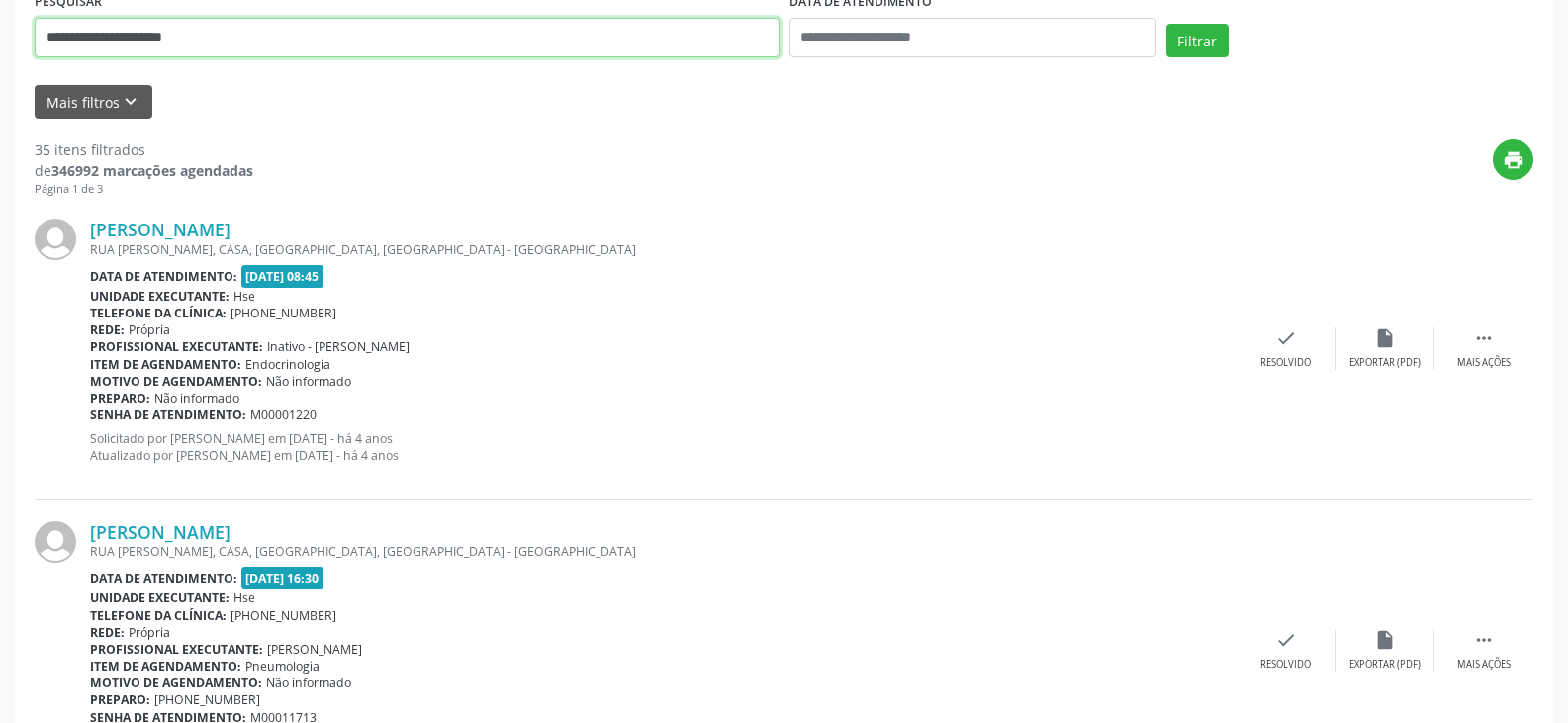
click at [409, 49] on input "**********" at bounding box center [407, 38] width 745 height 40
paste input "text"
click at [1166, 24] on button "Filtrar" at bounding box center [1197, 41] width 62 height 34
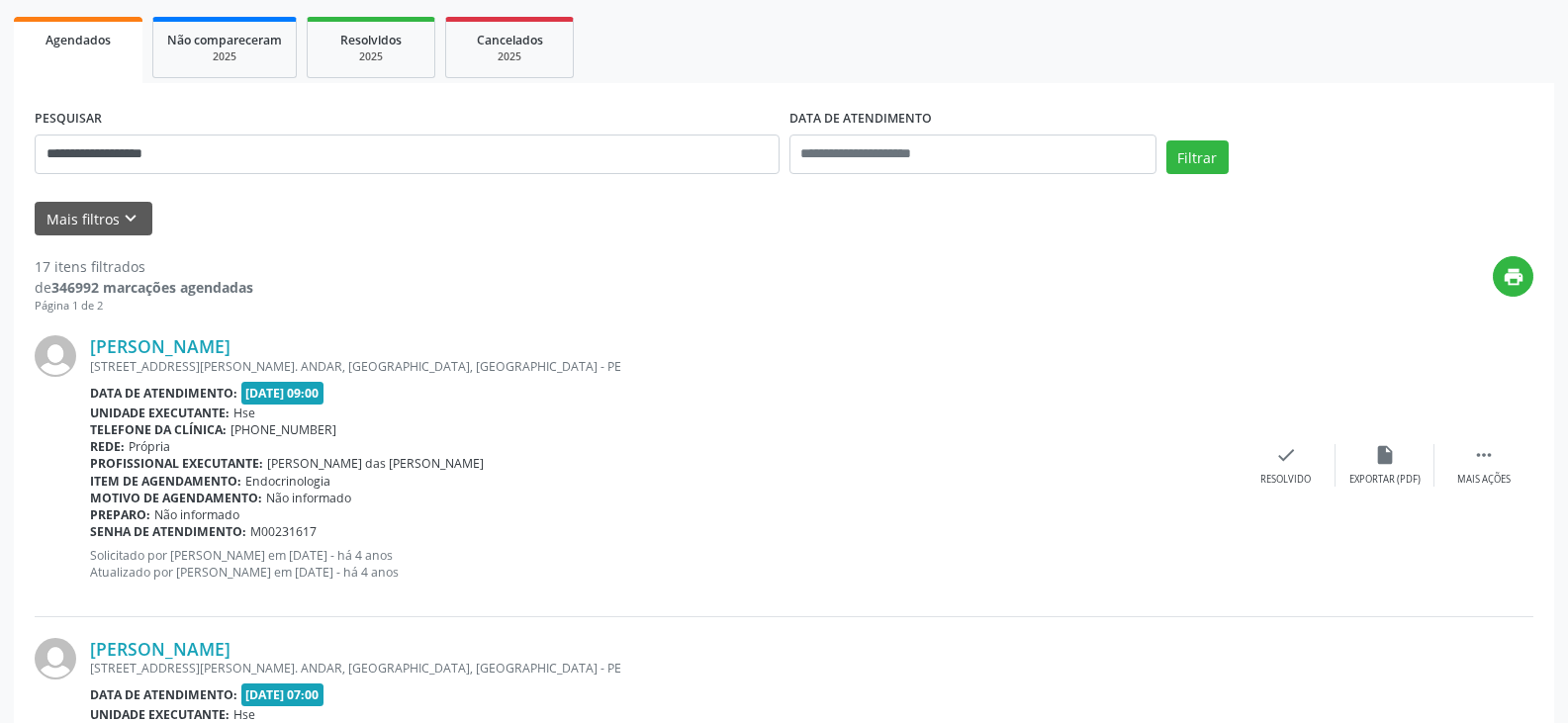
scroll to position [297, 0]
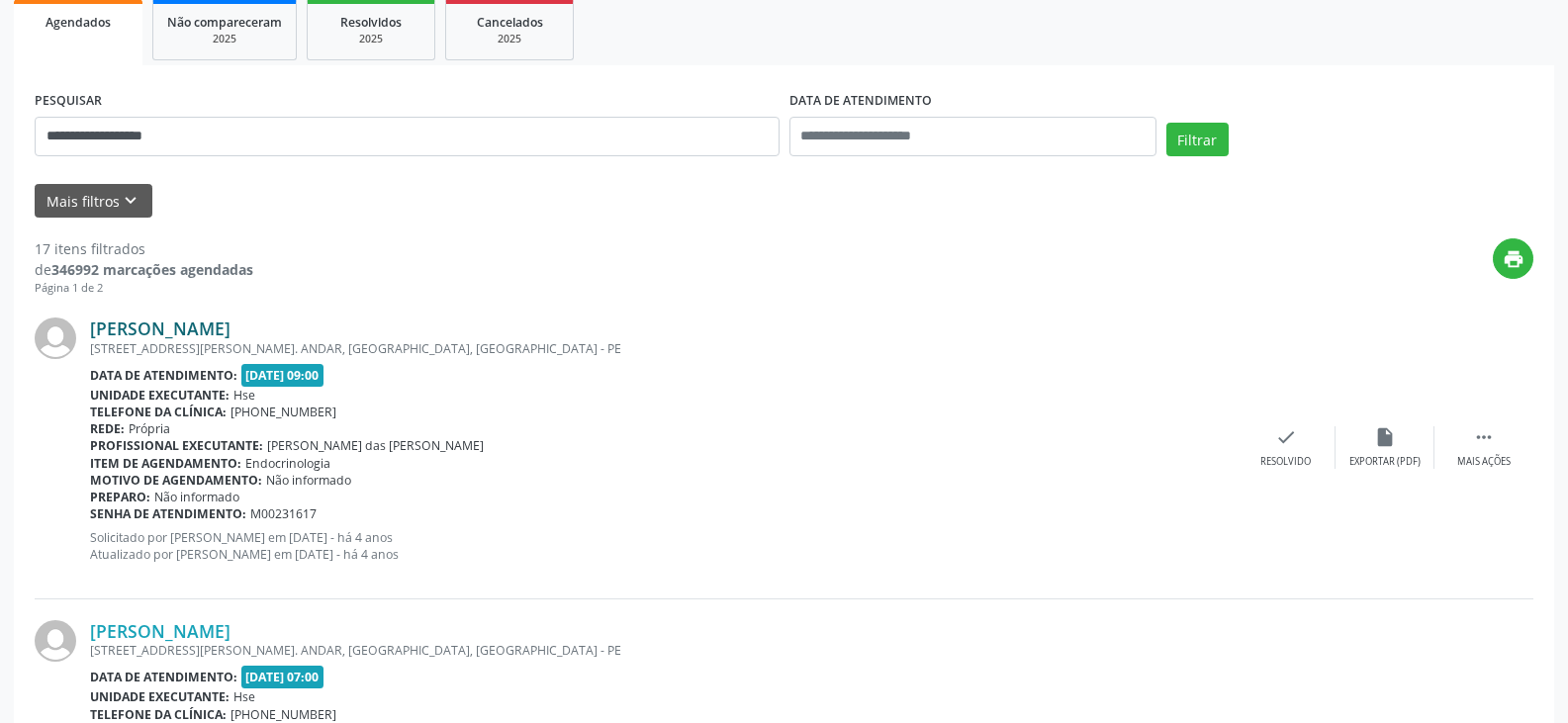
click at [230, 321] on link "Jose Amaro Pereira" at bounding box center [161, 328] width 141 height 22
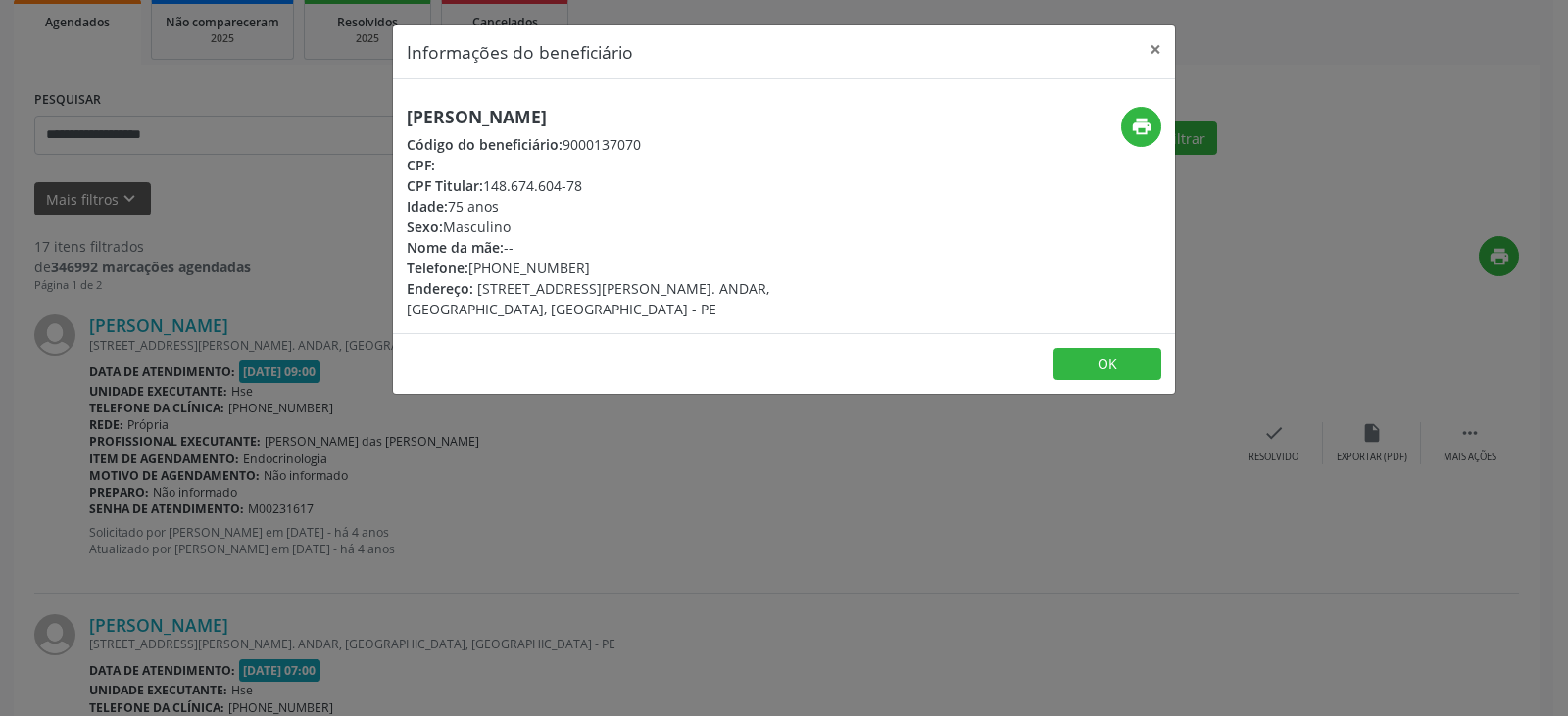
drag, startPoint x: 598, startPoint y: 111, endPoint x: 399, endPoint y: 111, distance: 199.0
click at [399, 111] on div "Jose Amaro Pereira Código do beneficiário: 9000137070 CPF: -- CPF Titular: 148.…" at bounding box center [653, 213] width 522 height 212
copy h5 "Jose Amaro Pereira"
drag, startPoint x: 596, startPoint y: 197, endPoint x: 490, endPoint y: 185, distance: 106.7
click at [490, 185] on div "Jose Amaro Pereira Código do beneficiário: 9000137070 CPF: -- CPF Titular: 148.…" at bounding box center [653, 213] width 494 height 212
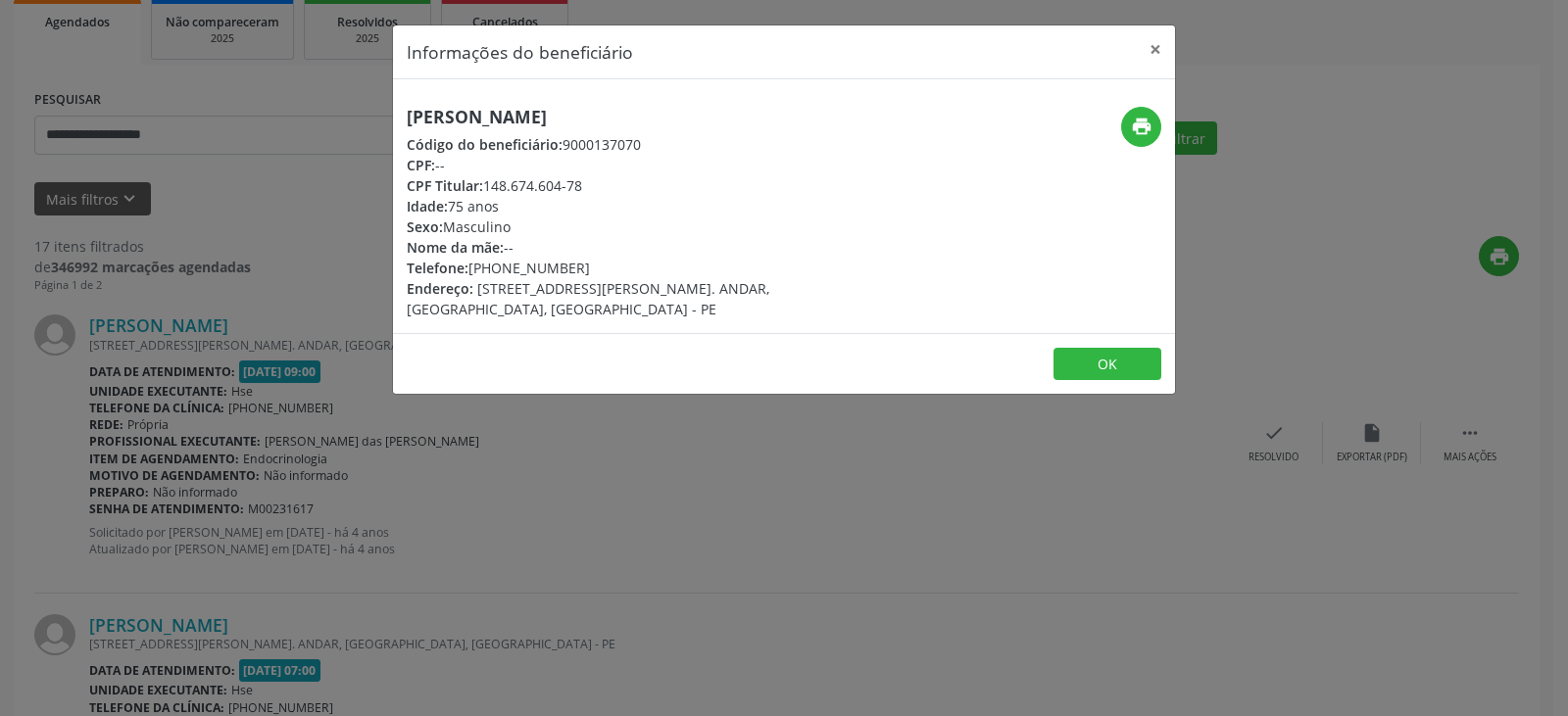
click at [562, 197] on div "Idade: 75 anos" at bounding box center [653, 206] width 494 height 21
drag, startPoint x: 597, startPoint y: 183, endPoint x: 488, endPoint y: 187, distance: 109.1
click at [488, 187] on div "CPF Titular: 148.674.604-78" at bounding box center [653, 186] width 494 height 21
copy div "148.674.604-78"
drag, startPoint x: 581, startPoint y: 268, endPoint x: 498, endPoint y: 267, distance: 83.0
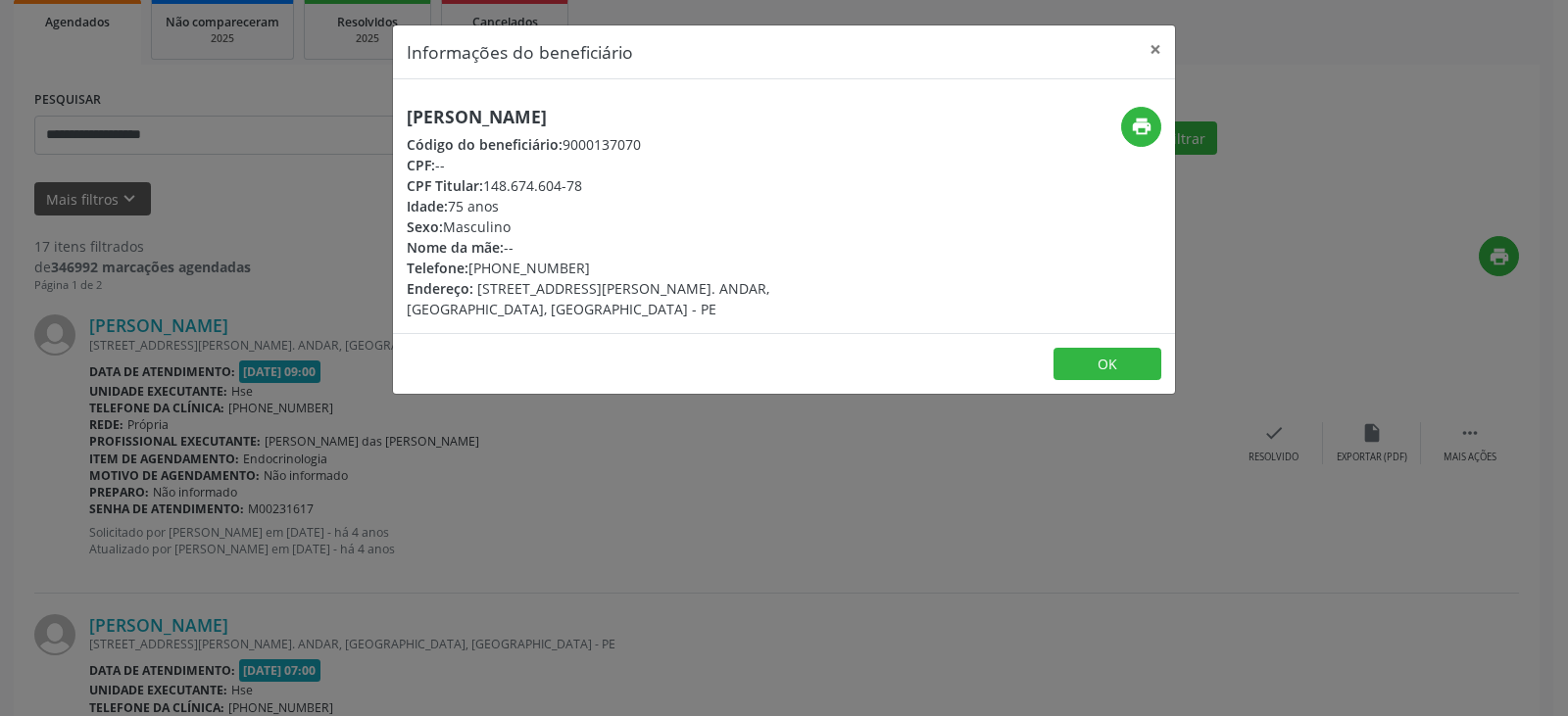
click at [498, 267] on div "Telefone: (81) 99176-7602" at bounding box center [653, 267] width 494 height 21
copy div "99176-7602"
click at [1135, 120] on icon "print" at bounding box center [1142, 127] width 22 height 22
click at [1136, 49] on button "×" at bounding box center [1155, 49] width 39 height 48
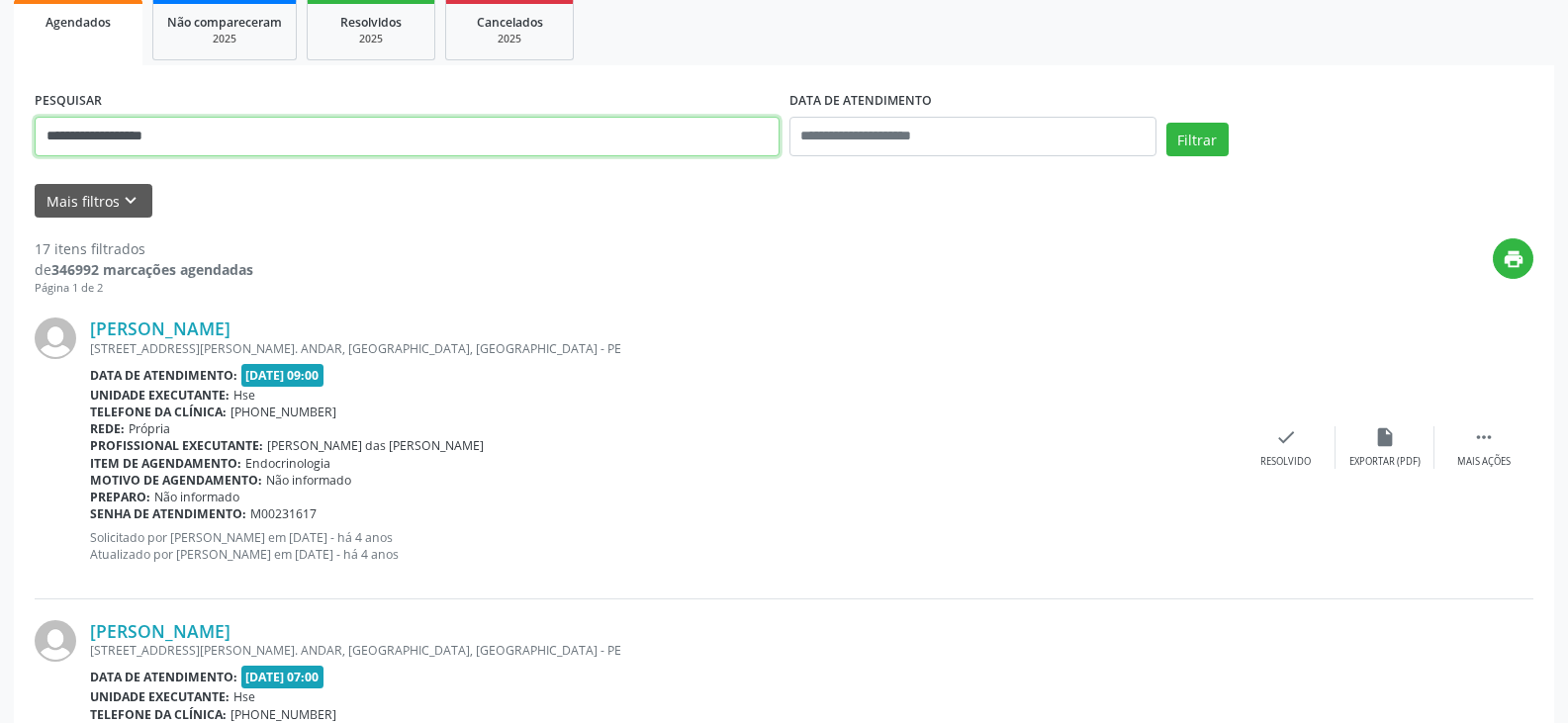
drag, startPoint x: 308, startPoint y: 132, endPoint x: 0, endPoint y: 127, distance: 308.0
paste input "text"
click at [1166, 123] on button "Filtrar" at bounding box center [1197, 140] width 62 height 34
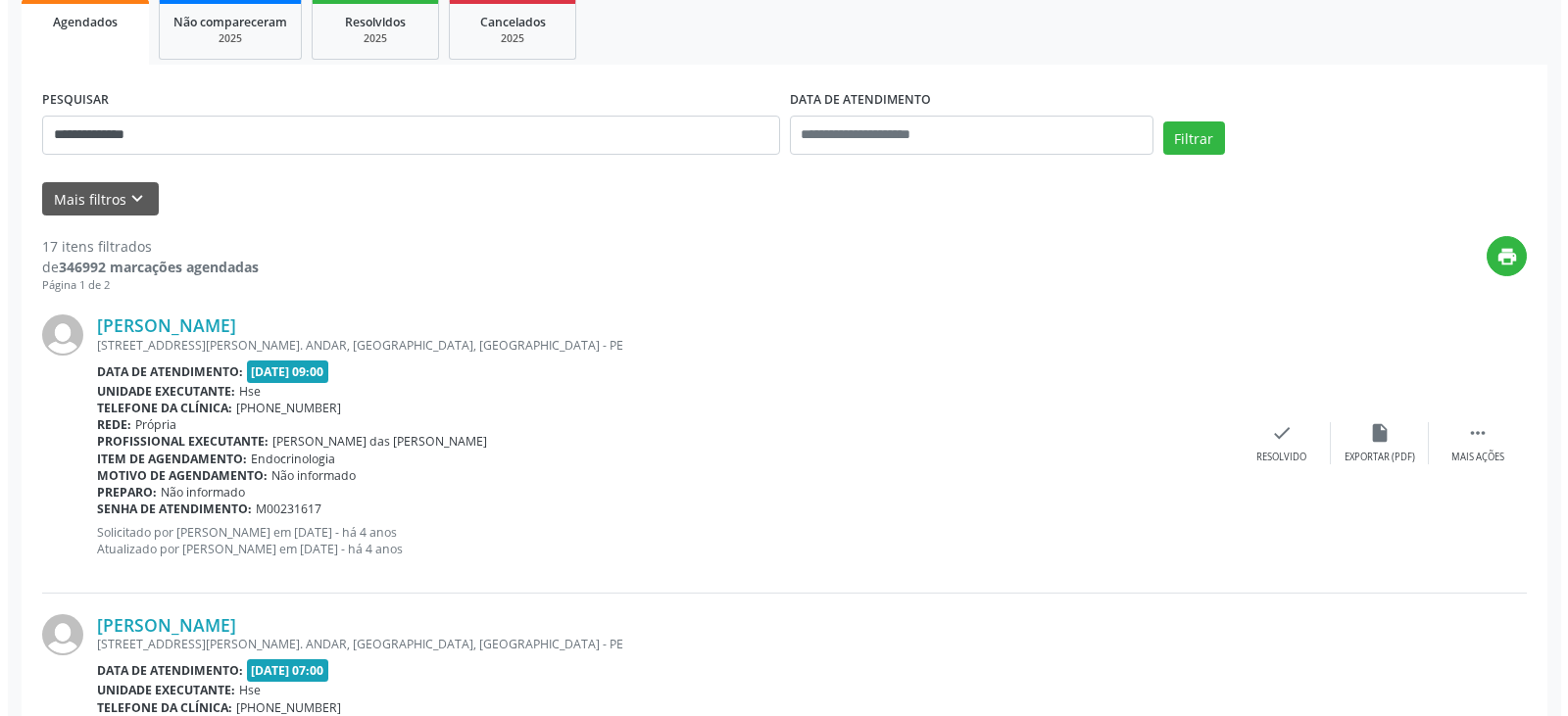
scroll to position [0, 0]
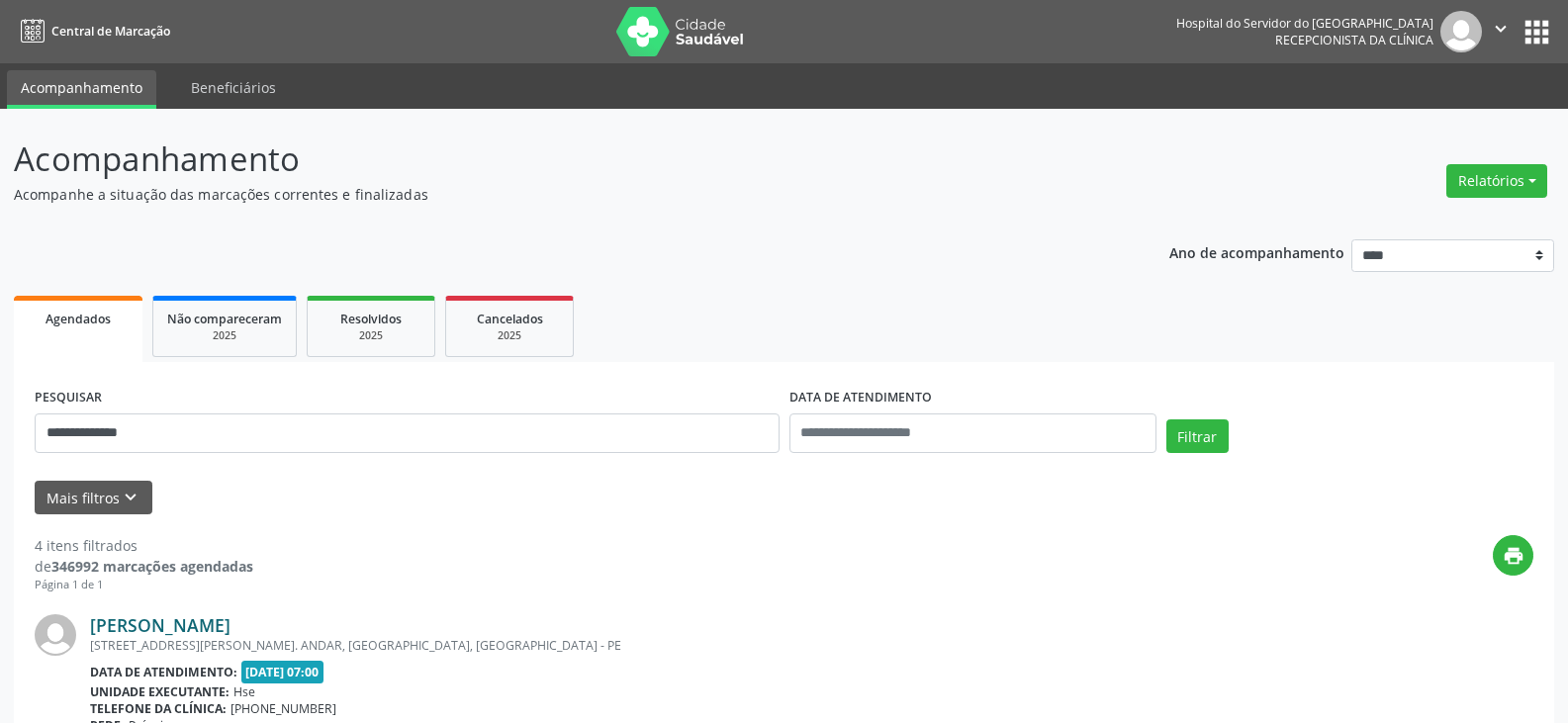
click at [168, 623] on link "Maria Margarida Alves Pereira" at bounding box center [161, 626] width 141 height 22
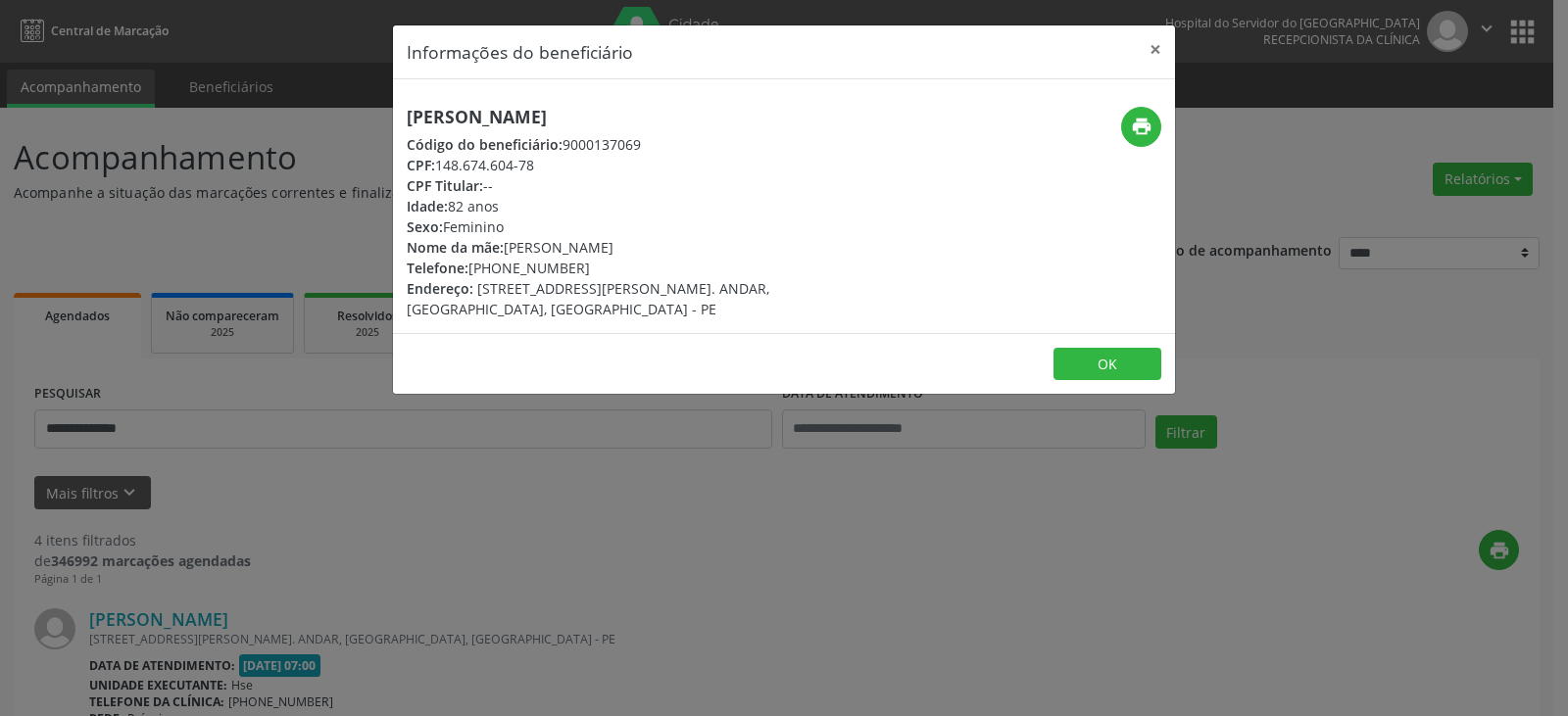
drag, startPoint x: 720, startPoint y: 129, endPoint x: 399, endPoint y: 115, distance: 321.3
click at [399, 115] on div "Maria Margarida Alves Pereira Código do beneficiário: 9000137069 CPF: 148.674.6…" at bounding box center [653, 213] width 522 height 212
copy h5 "Maria Margarida Alves Pereira"
click at [1169, 45] on button "×" at bounding box center [1155, 49] width 39 height 48
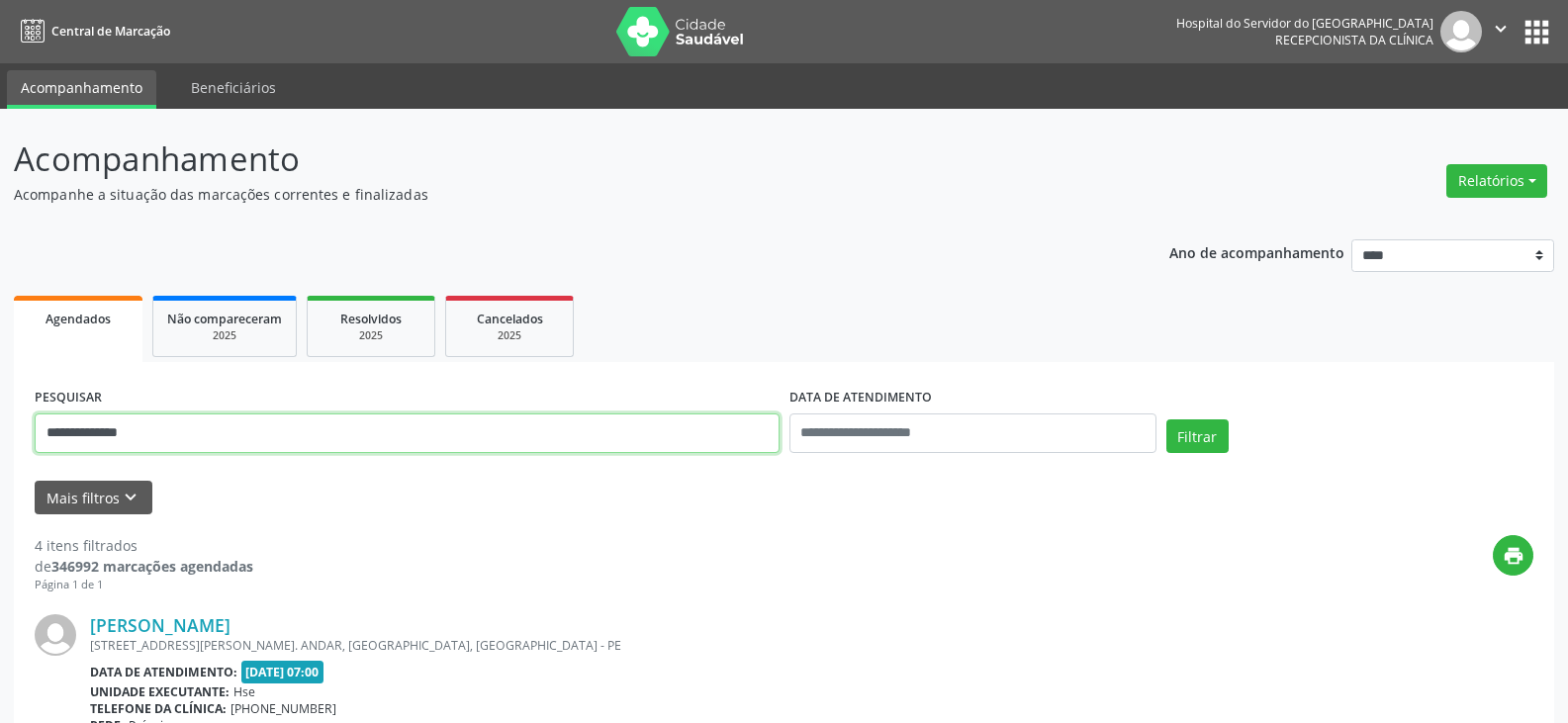
click at [398, 438] on input "**********" at bounding box center [407, 433] width 745 height 40
paste input "***"
type input "**********"
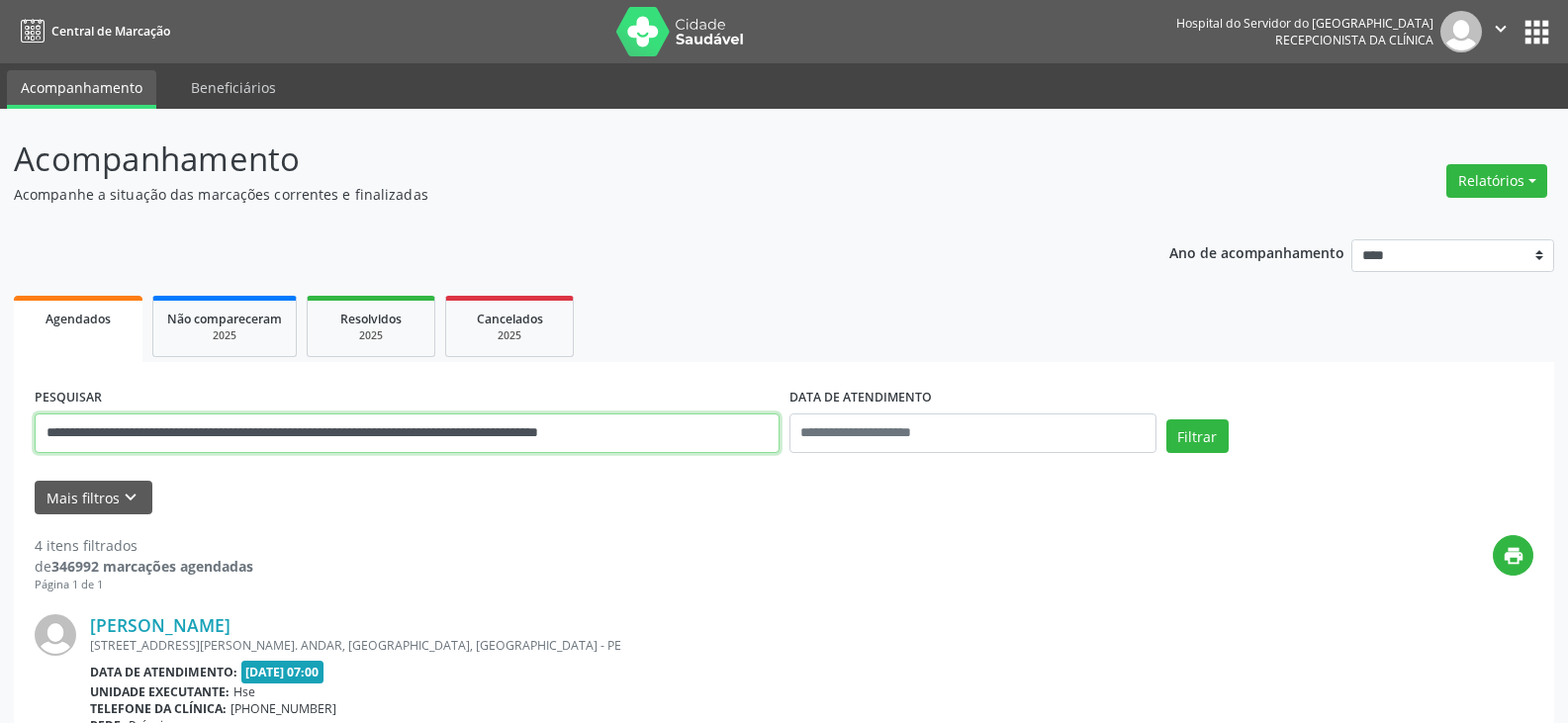
click at [1166, 420] on button "Filtrar" at bounding box center [1197, 436] width 62 height 34
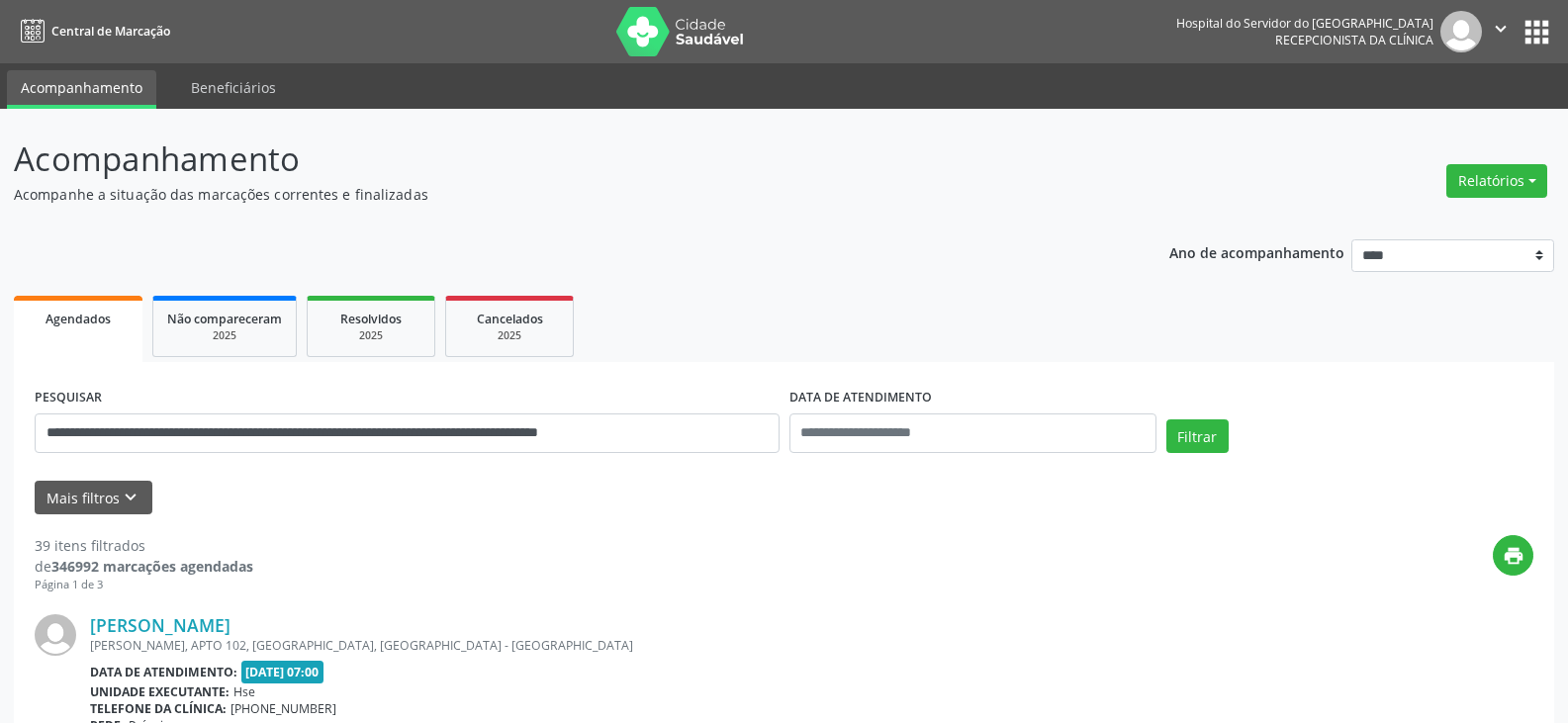
drag, startPoint x: 197, startPoint y: 608, endPoint x: 203, endPoint y: 617, distance: 10.8
click at [207, 619] on link "Miguel Abage Neto" at bounding box center [161, 626] width 141 height 22
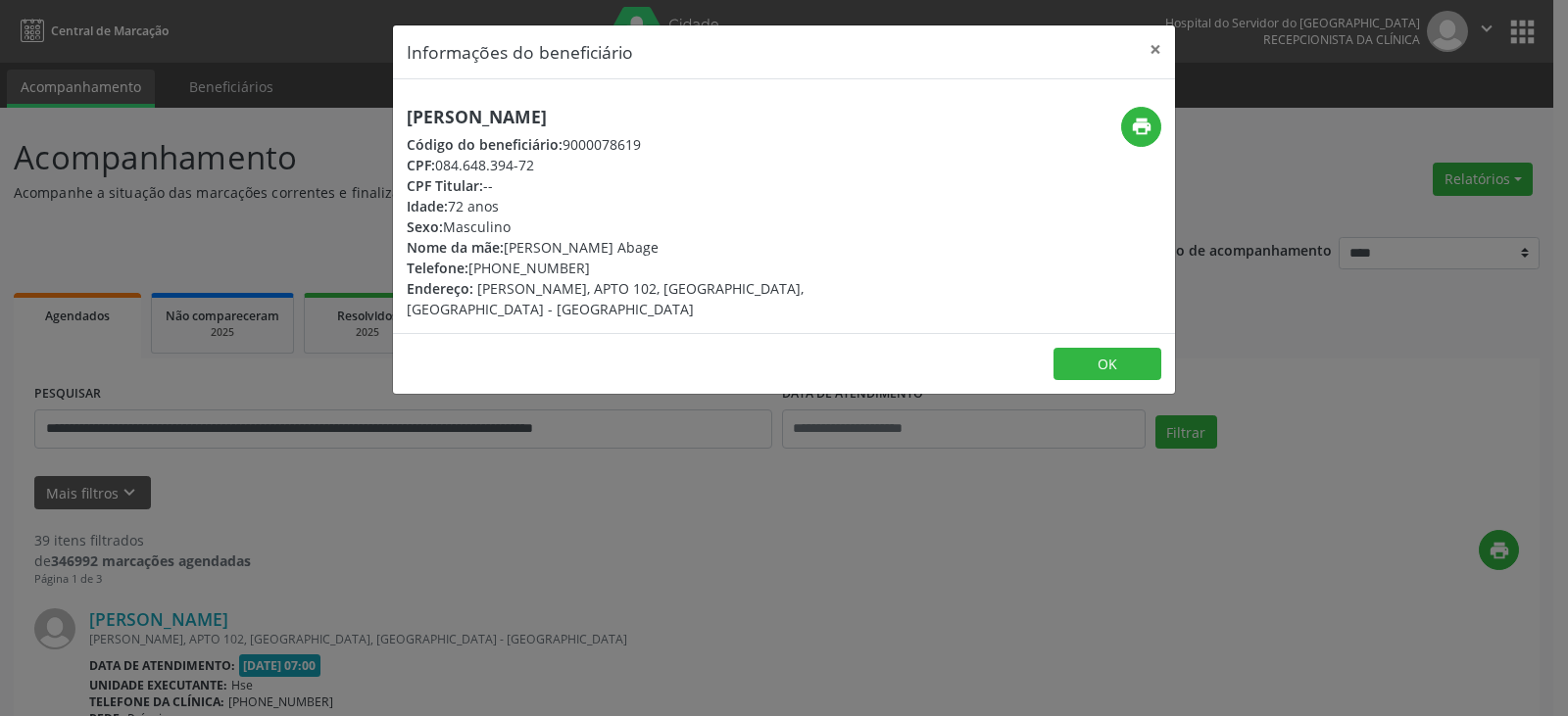
click at [602, 271] on div "Telefone: (81) 98839-9996" at bounding box center [653, 267] width 494 height 21
